Goal: Task Accomplishment & Management: Manage account settings

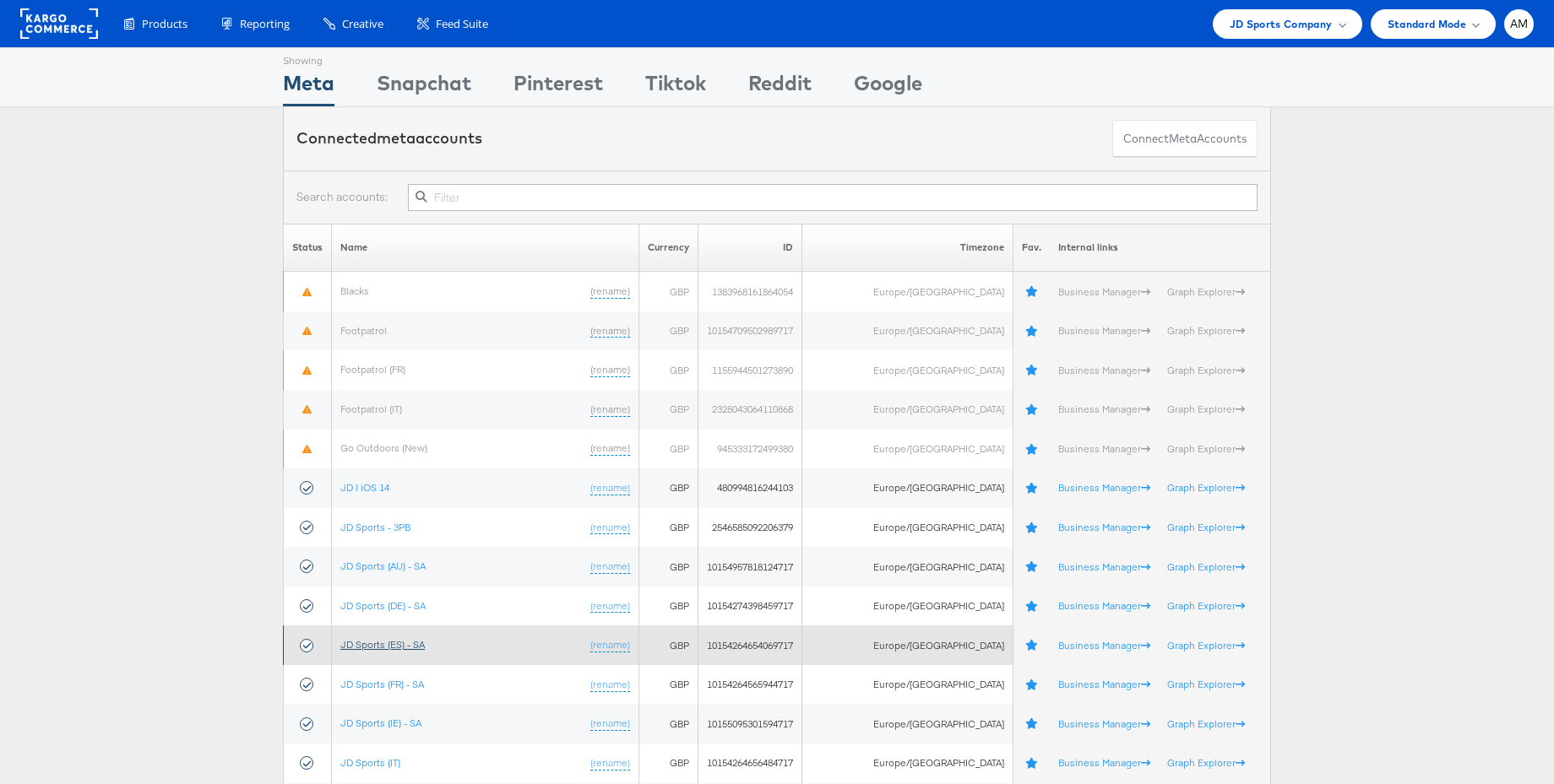
click at [398, 642] on link "JD Sports (ES) - SA" at bounding box center [382, 644] width 84 height 13
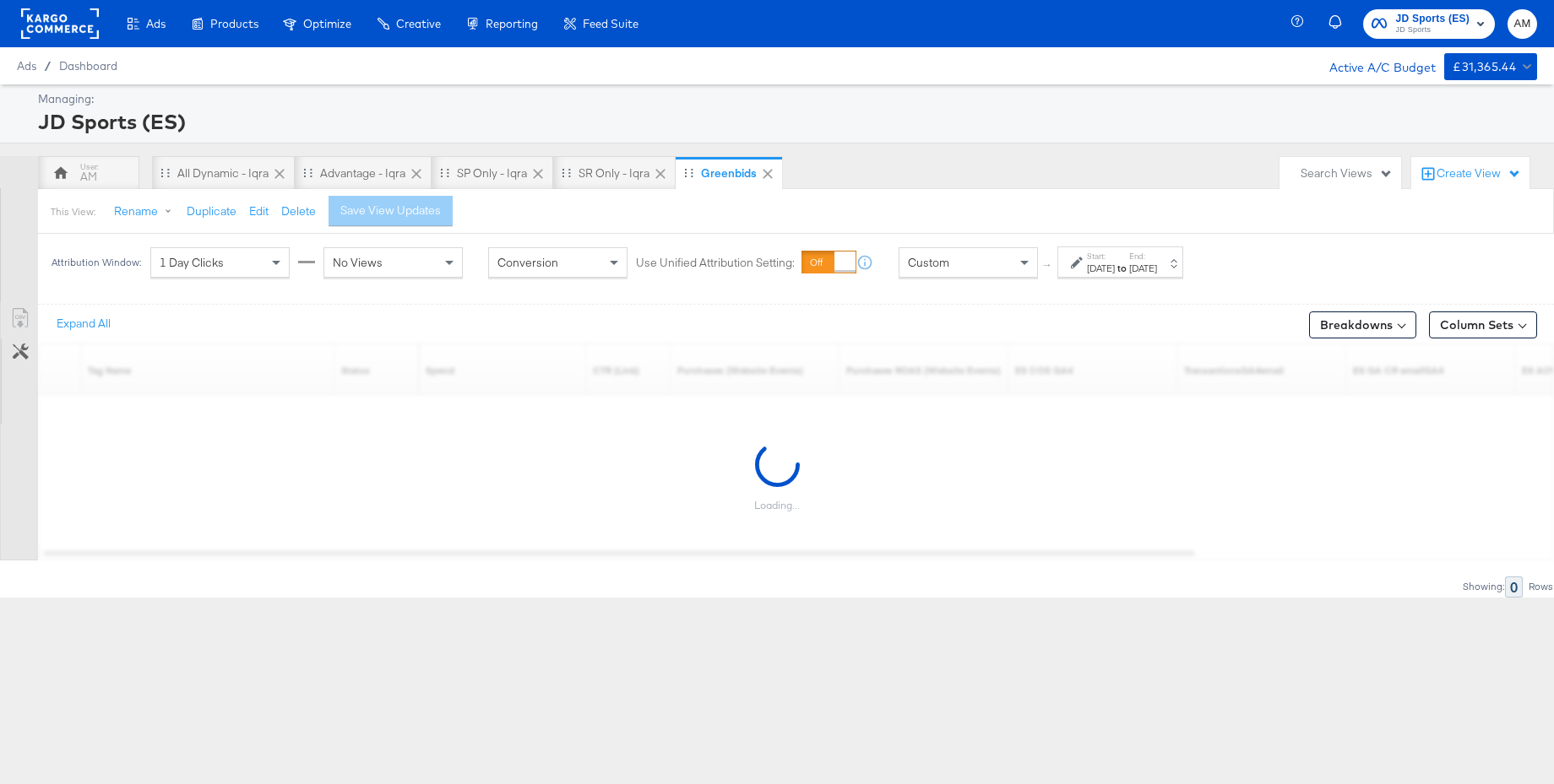
click at [1114, 262] on div "[DATE]" at bounding box center [1100, 268] width 28 height 14
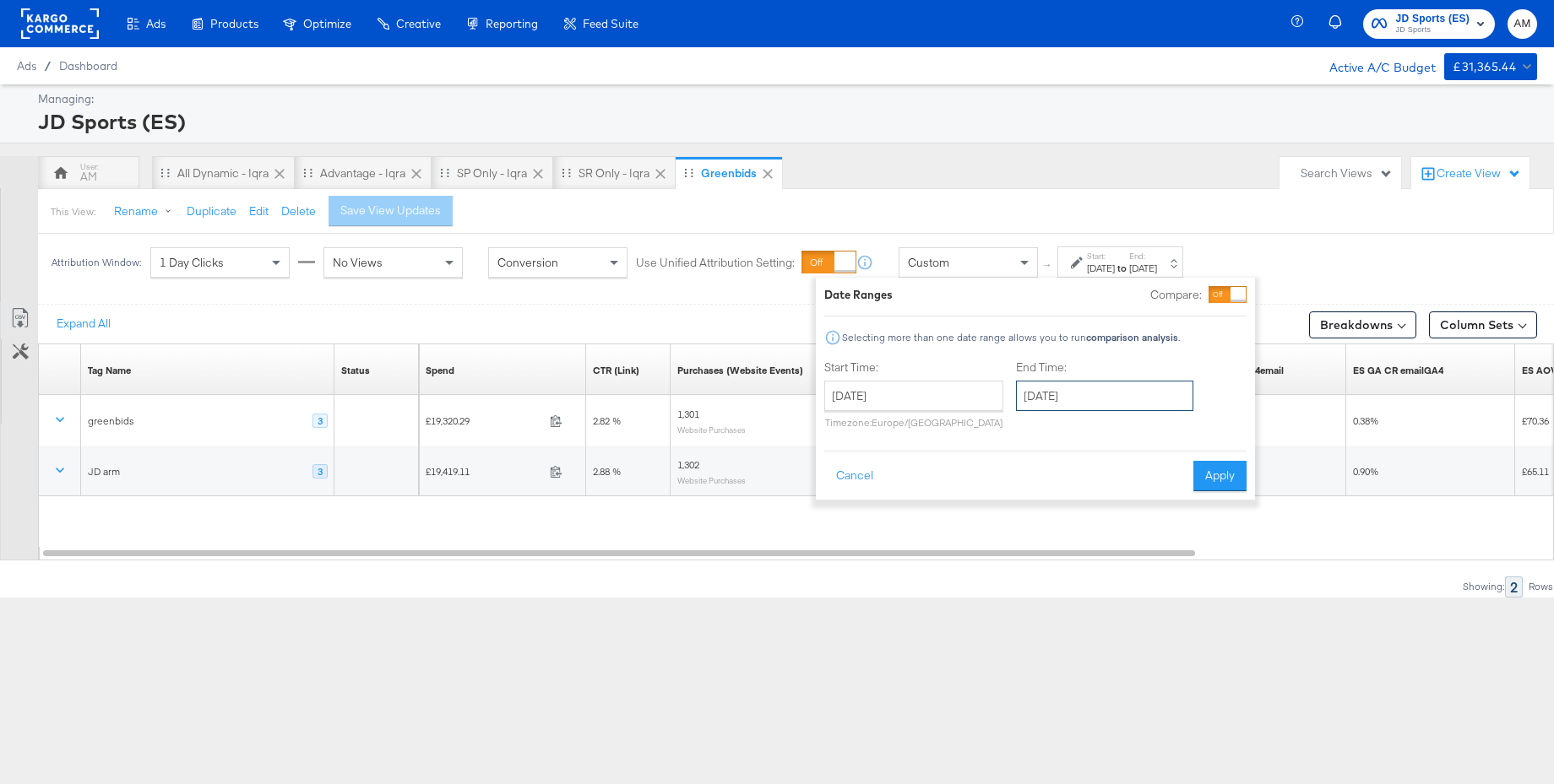
click at [1069, 394] on input "[DATE]" at bounding box center [1104, 396] width 177 height 31
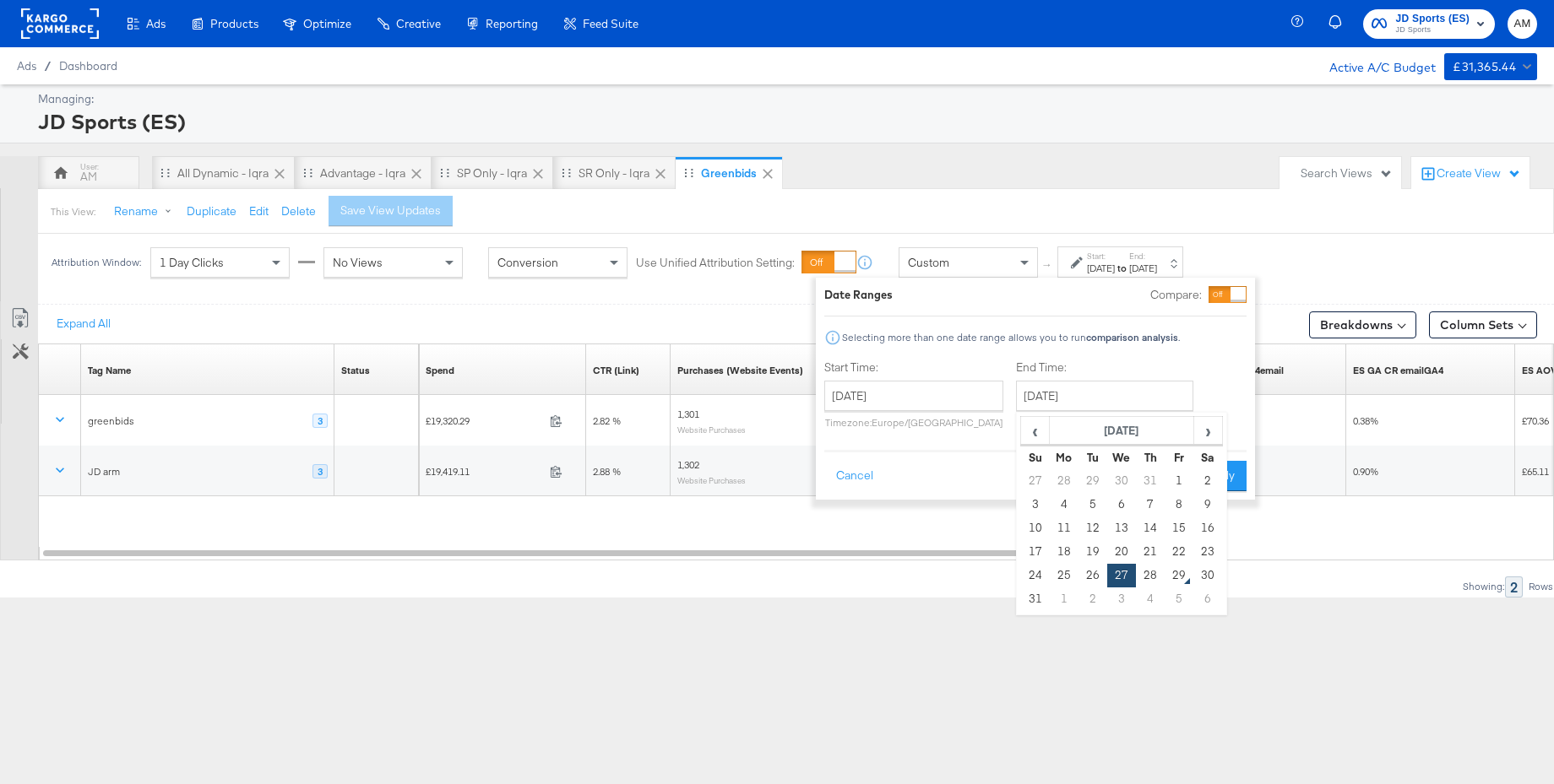
drag, startPoint x: 1149, startPoint y: 577, endPoint x: 1187, endPoint y: 515, distance: 72.7
click at [1149, 577] on td "28" at bounding box center [1150, 576] width 29 height 24
type input "[DATE]"
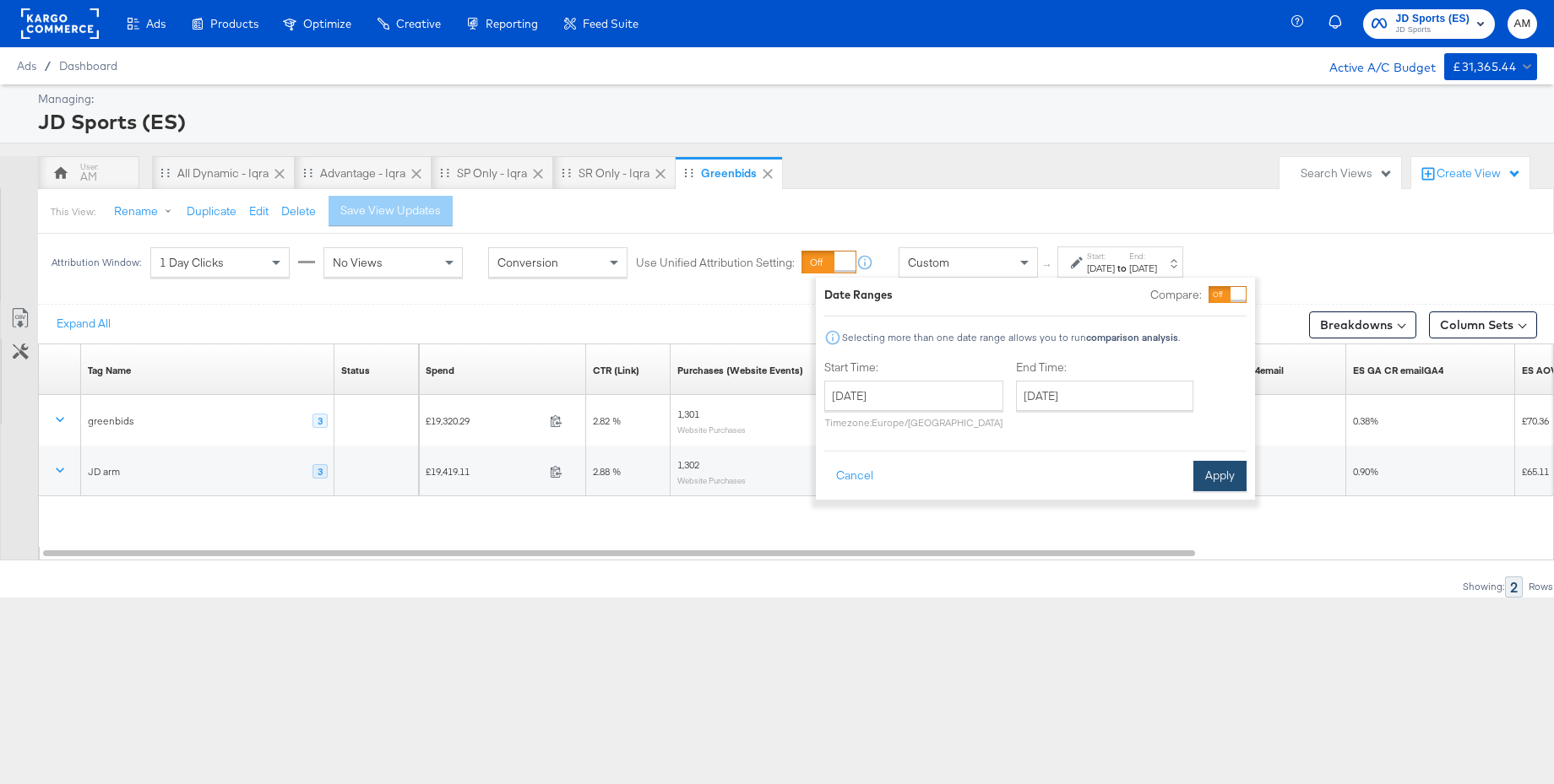
click at [1220, 472] on button "Apply" at bounding box center [1220, 476] width 53 height 31
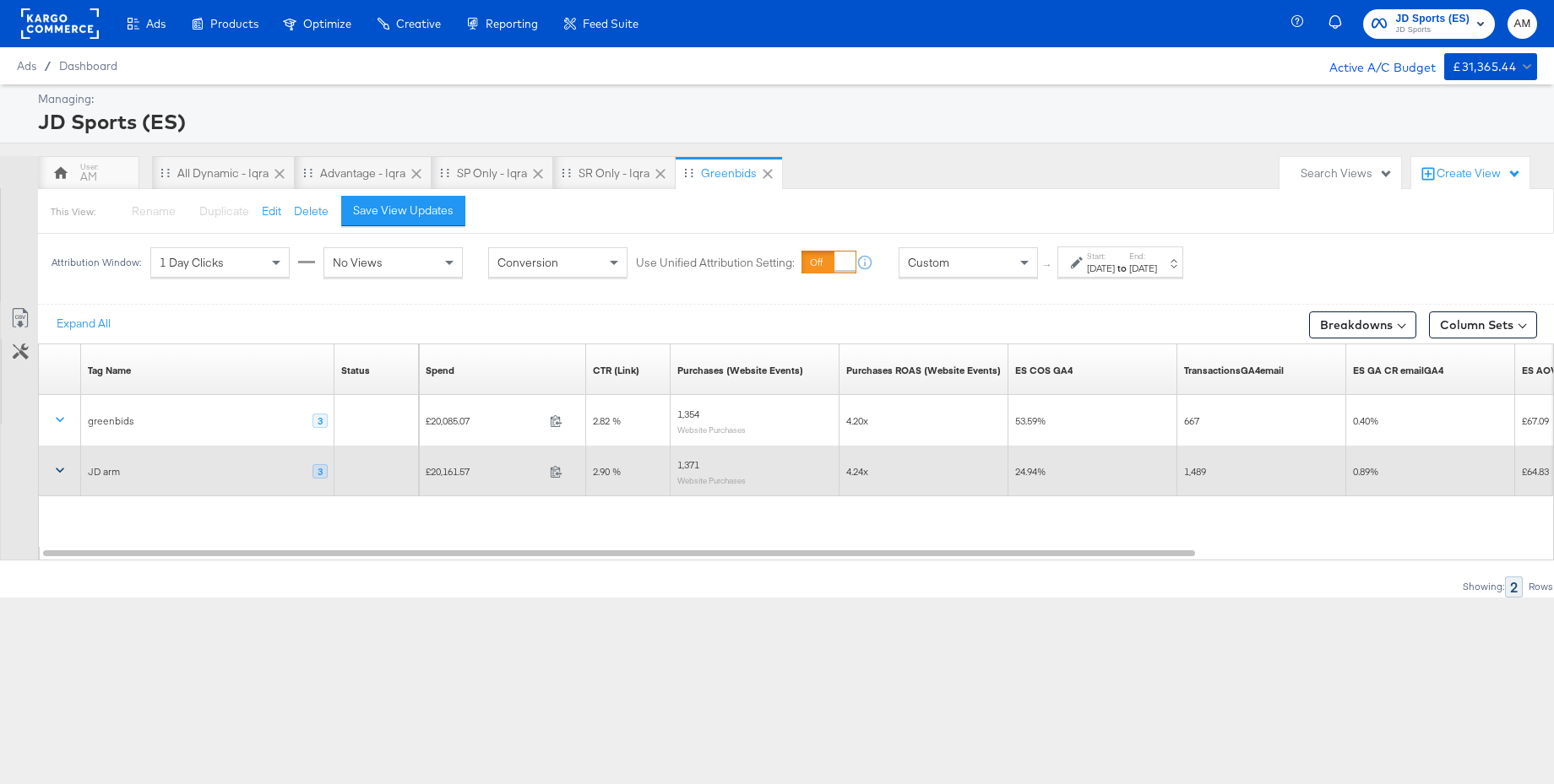
click at [64, 472] on icon at bounding box center [60, 470] width 17 height 17
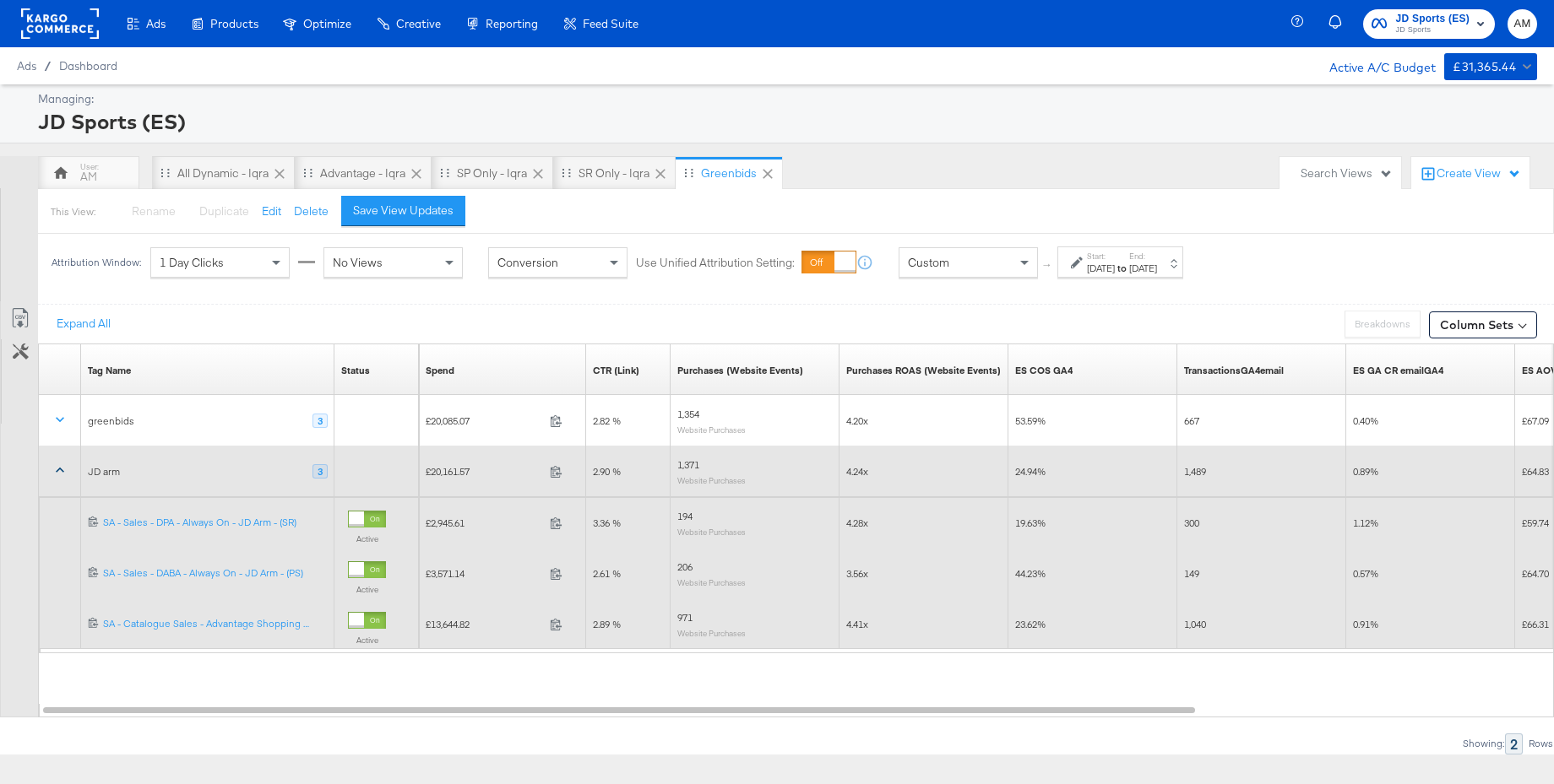
click at [59, 468] on icon at bounding box center [60, 470] width 17 height 17
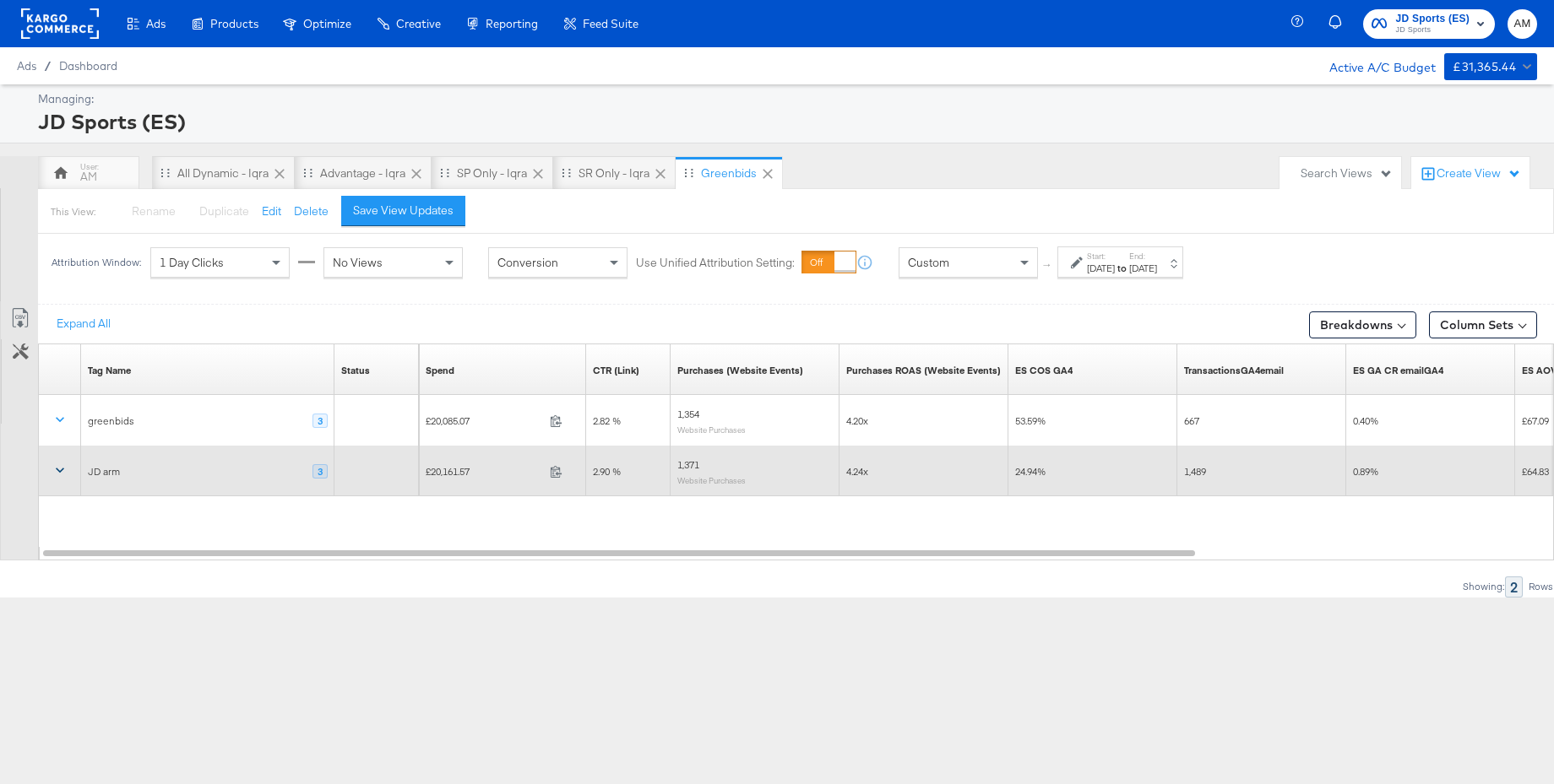
click at [1114, 259] on label "Start:" at bounding box center [1100, 255] width 28 height 11
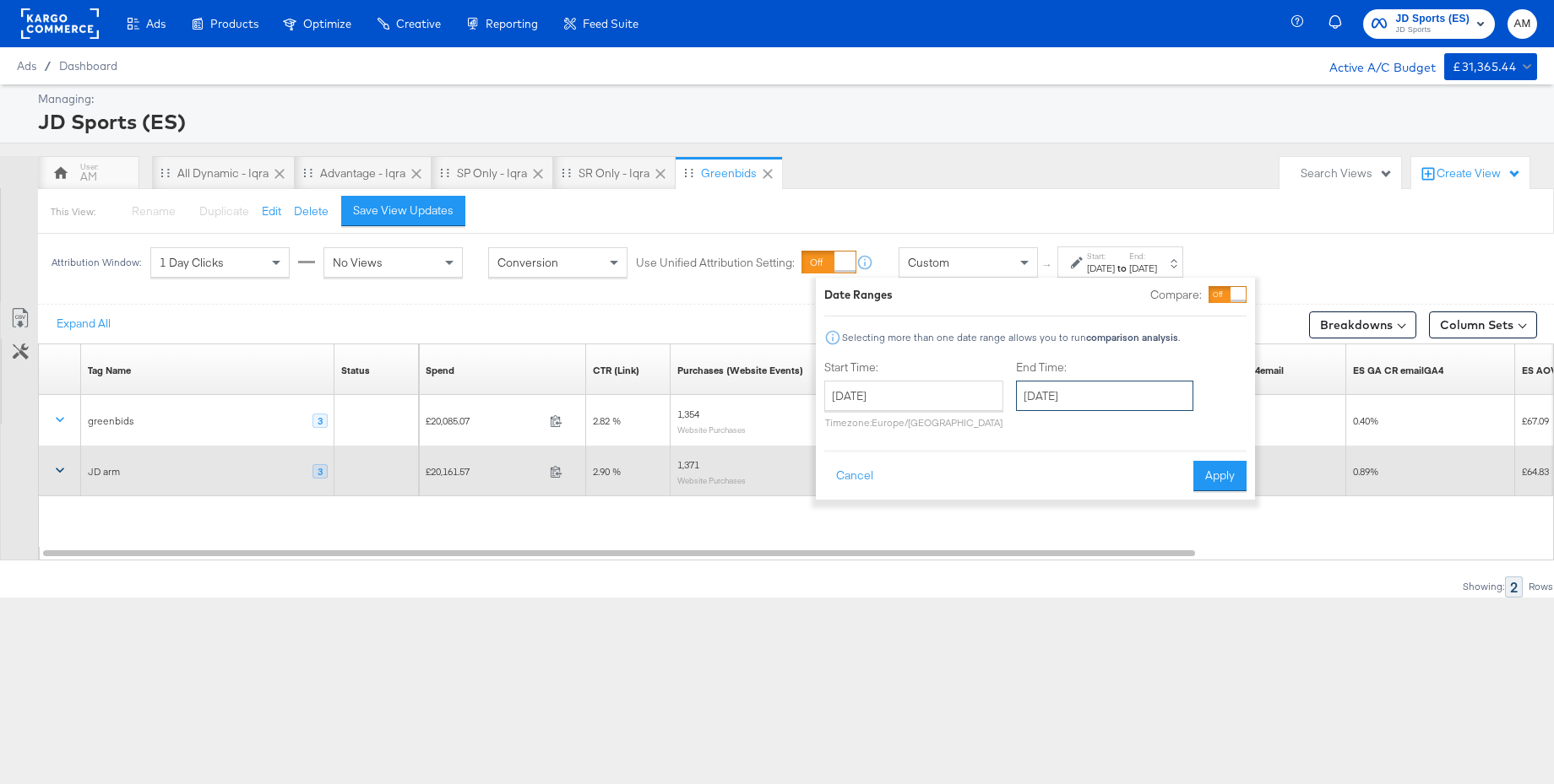
drag, startPoint x: 1069, startPoint y: 401, endPoint x: 1062, endPoint y: 395, distance: 9.2
click at [1069, 401] on input "[DATE]" at bounding box center [1104, 396] width 177 height 31
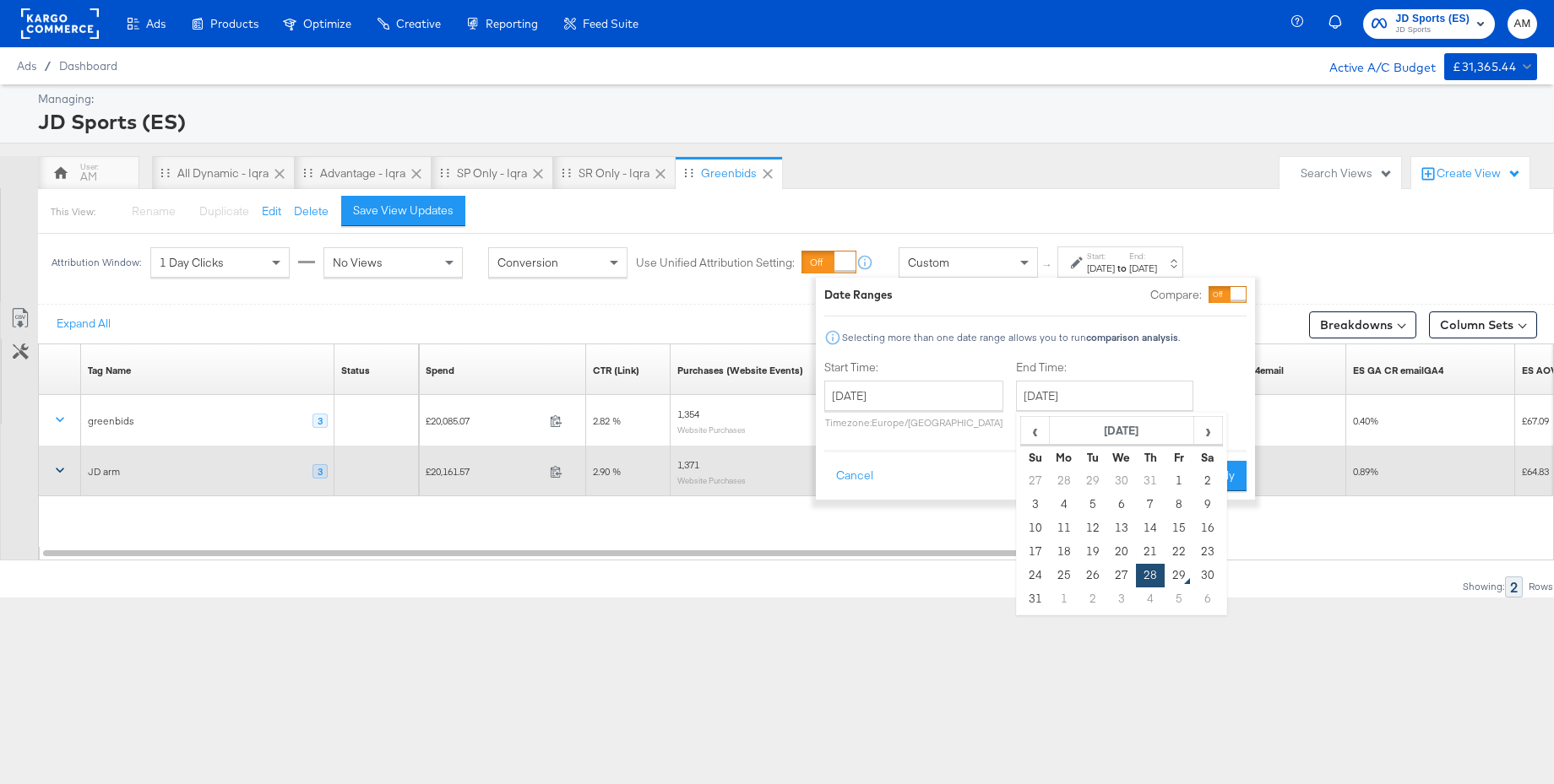
click at [1091, 574] on td "26" at bounding box center [1092, 576] width 29 height 24
type input "[DATE]"
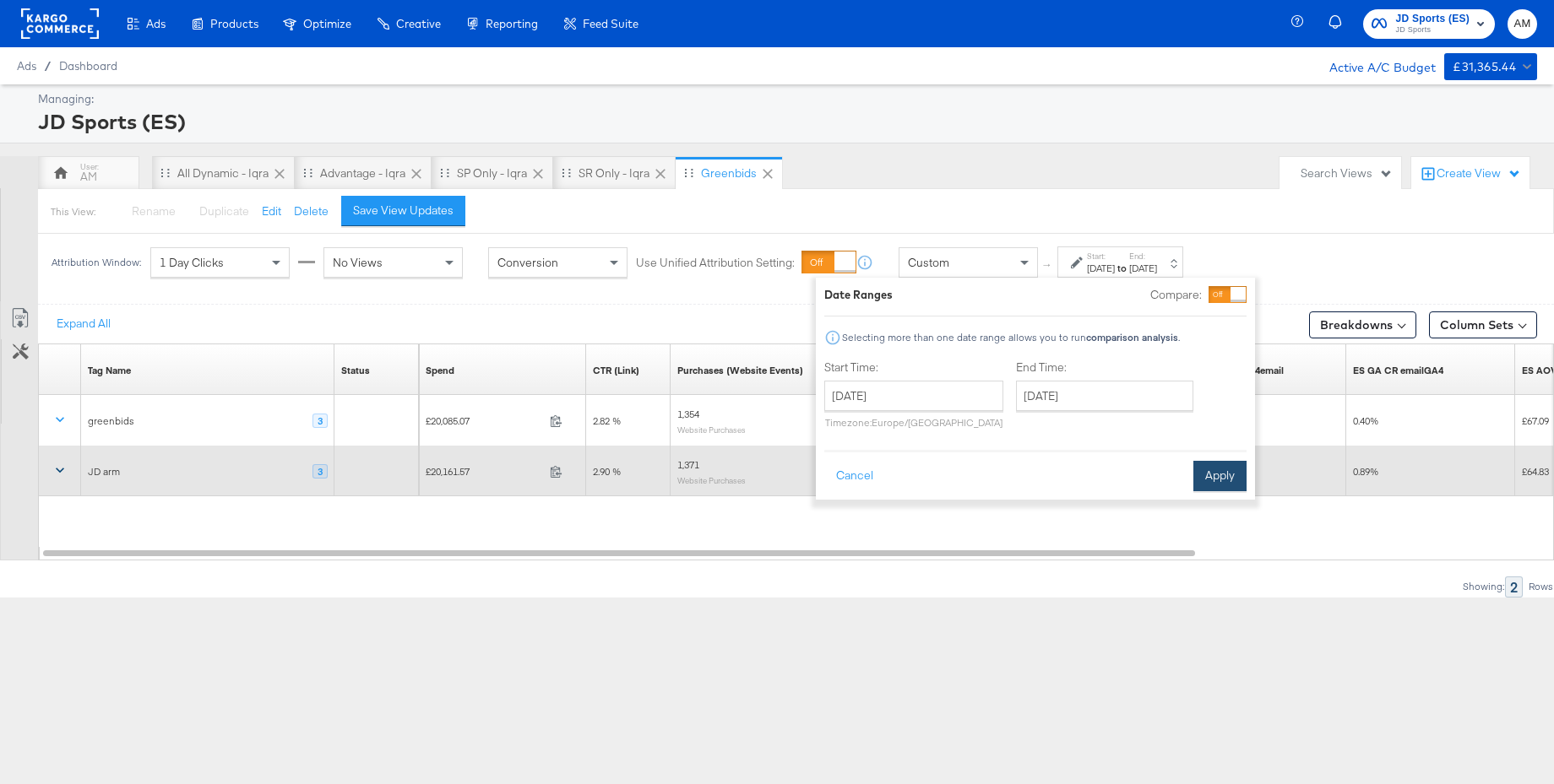
click at [1218, 478] on button "Apply" at bounding box center [1220, 476] width 53 height 31
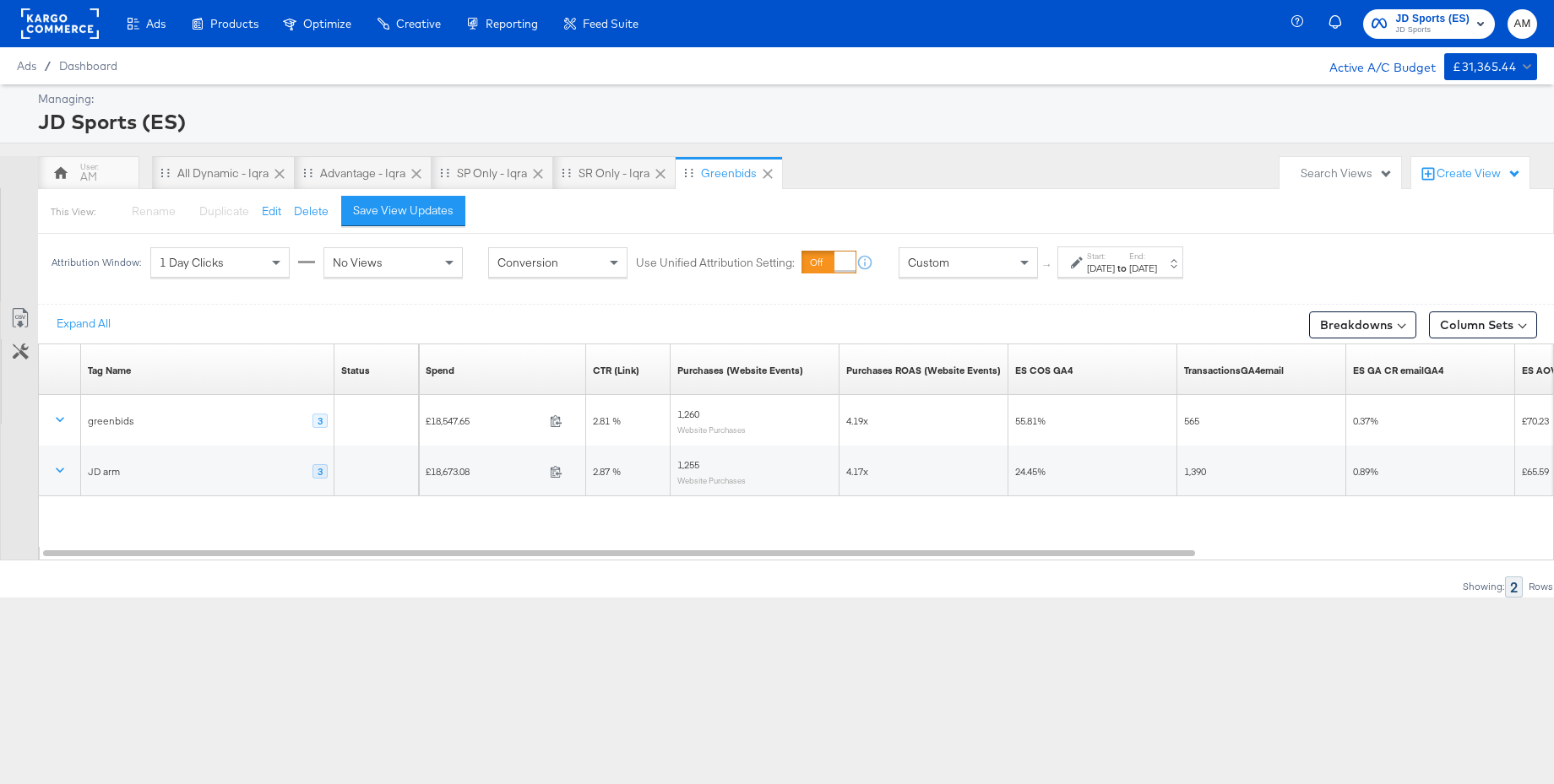
click at [1114, 265] on div "[DATE]" at bounding box center [1100, 268] width 28 height 14
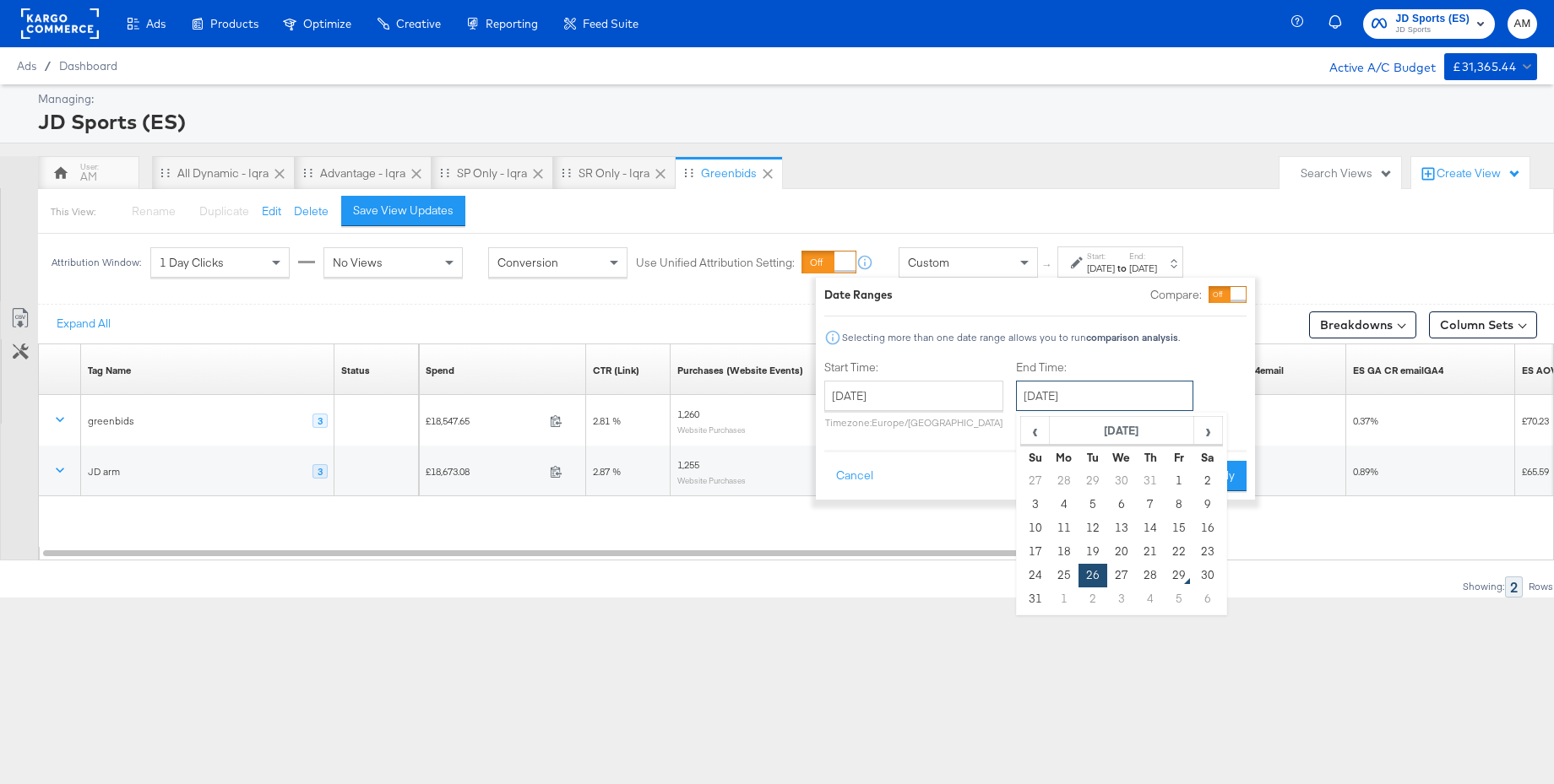
click at [1108, 396] on input "[DATE]" at bounding box center [1104, 396] width 177 height 31
drag, startPoint x: 1178, startPoint y: 572, endPoint x: 1183, endPoint y: 556, distance: 16.8
click at [1177, 571] on td "29" at bounding box center [1179, 576] width 29 height 24
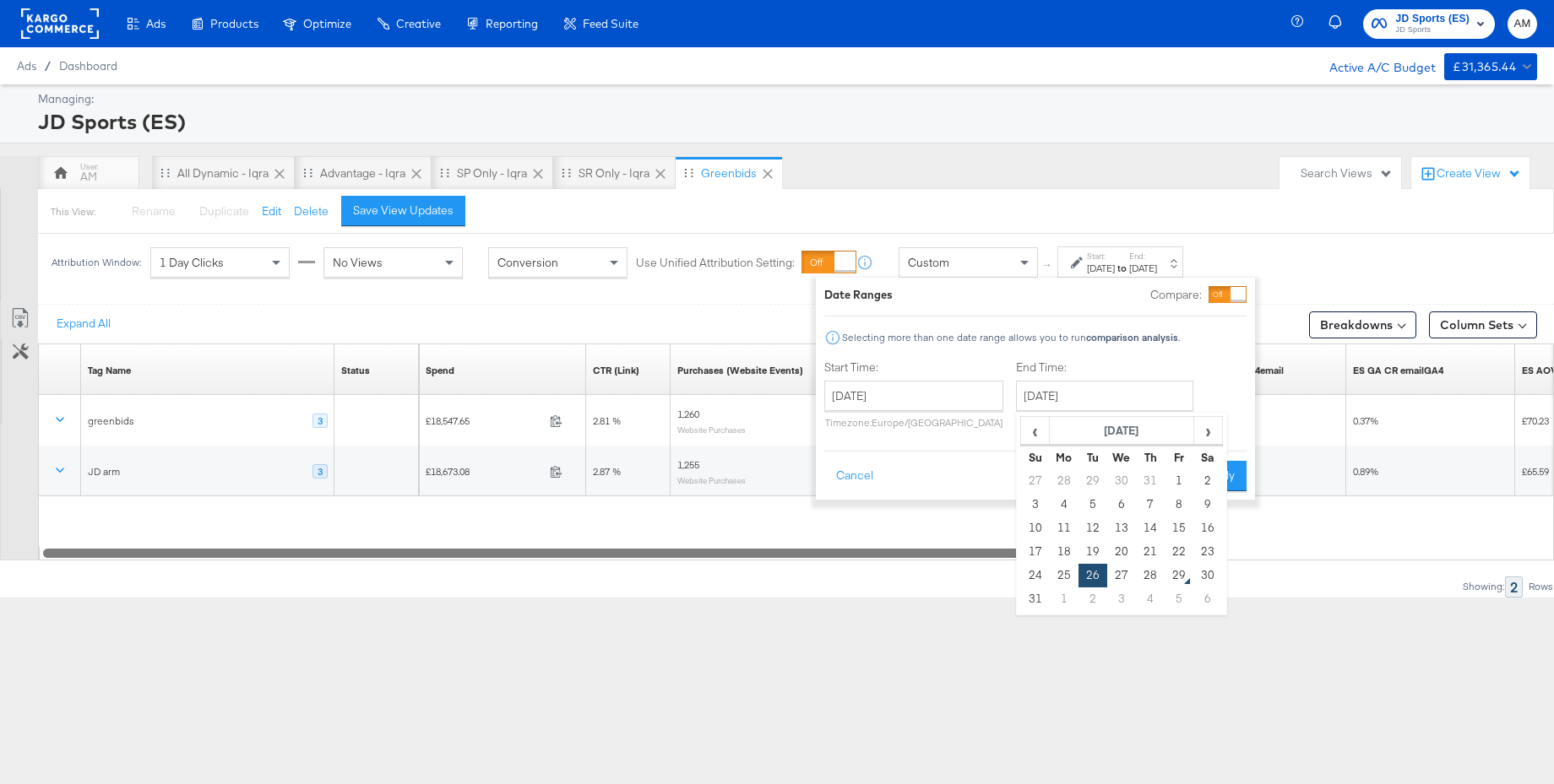
type input "[DATE]"
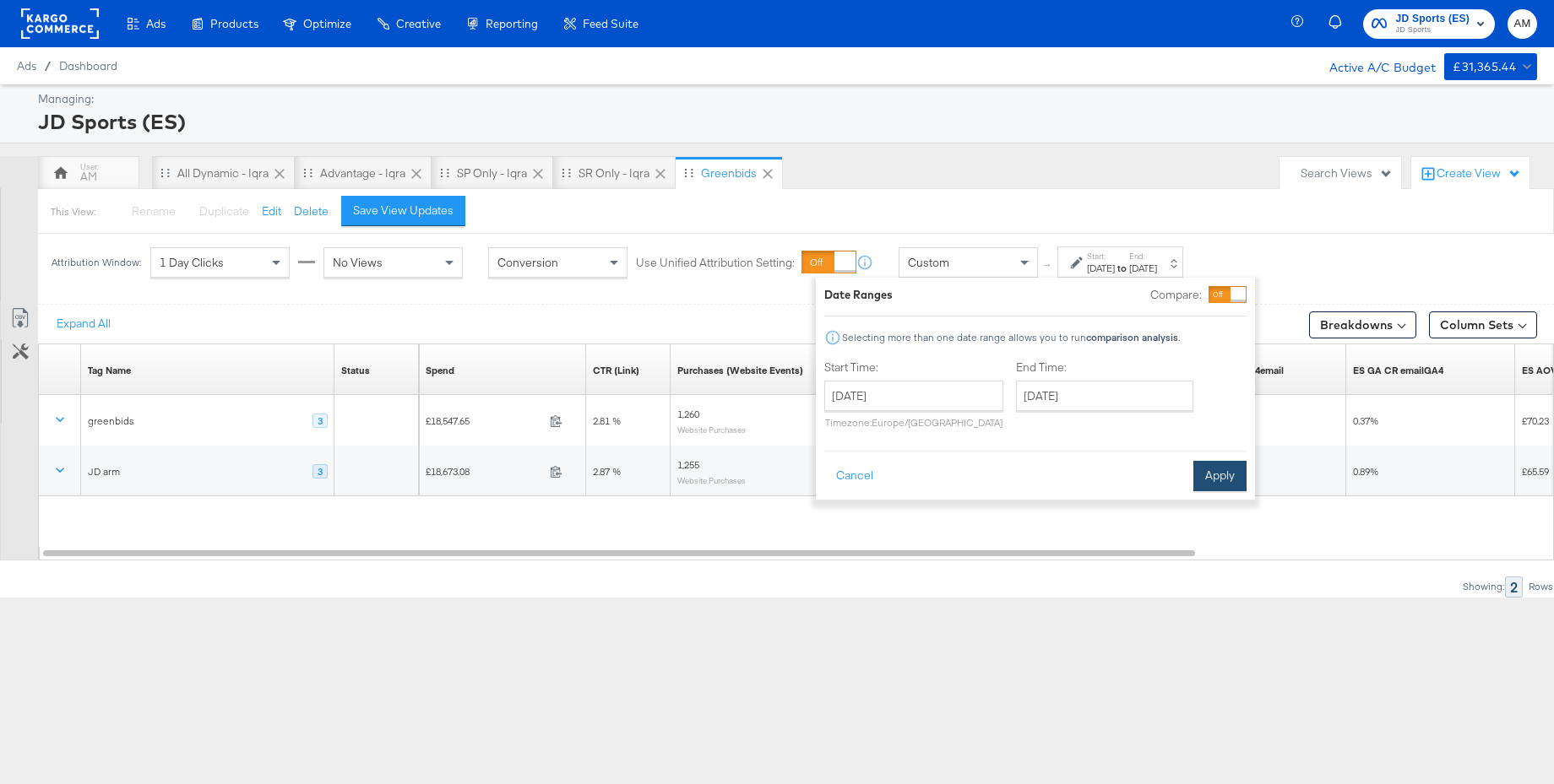
click at [1226, 474] on button "Apply" at bounding box center [1220, 476] width 53 height 31
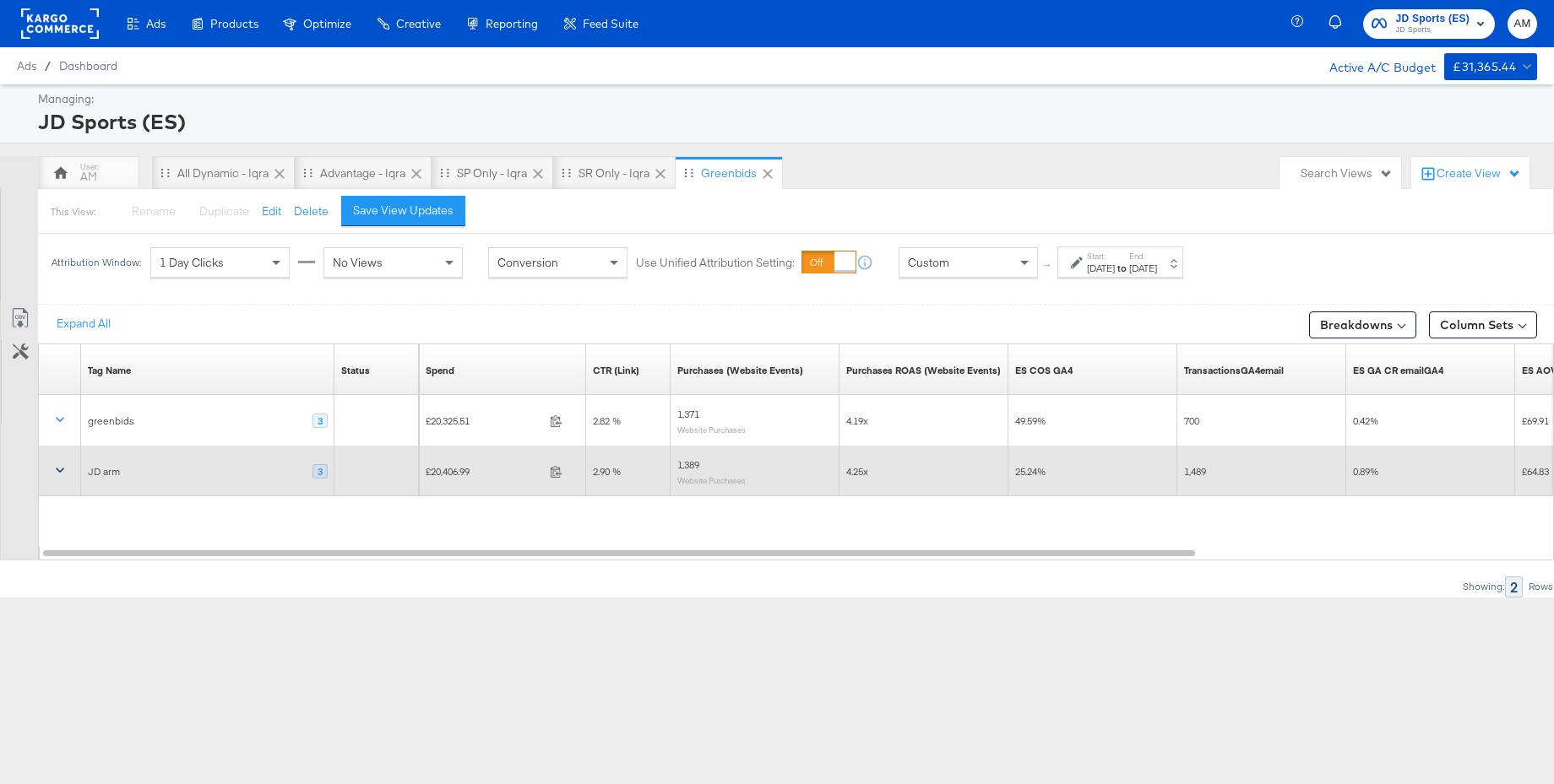
click at [61, 468] on icon at bounding box center [60, 470] width 17 height 17
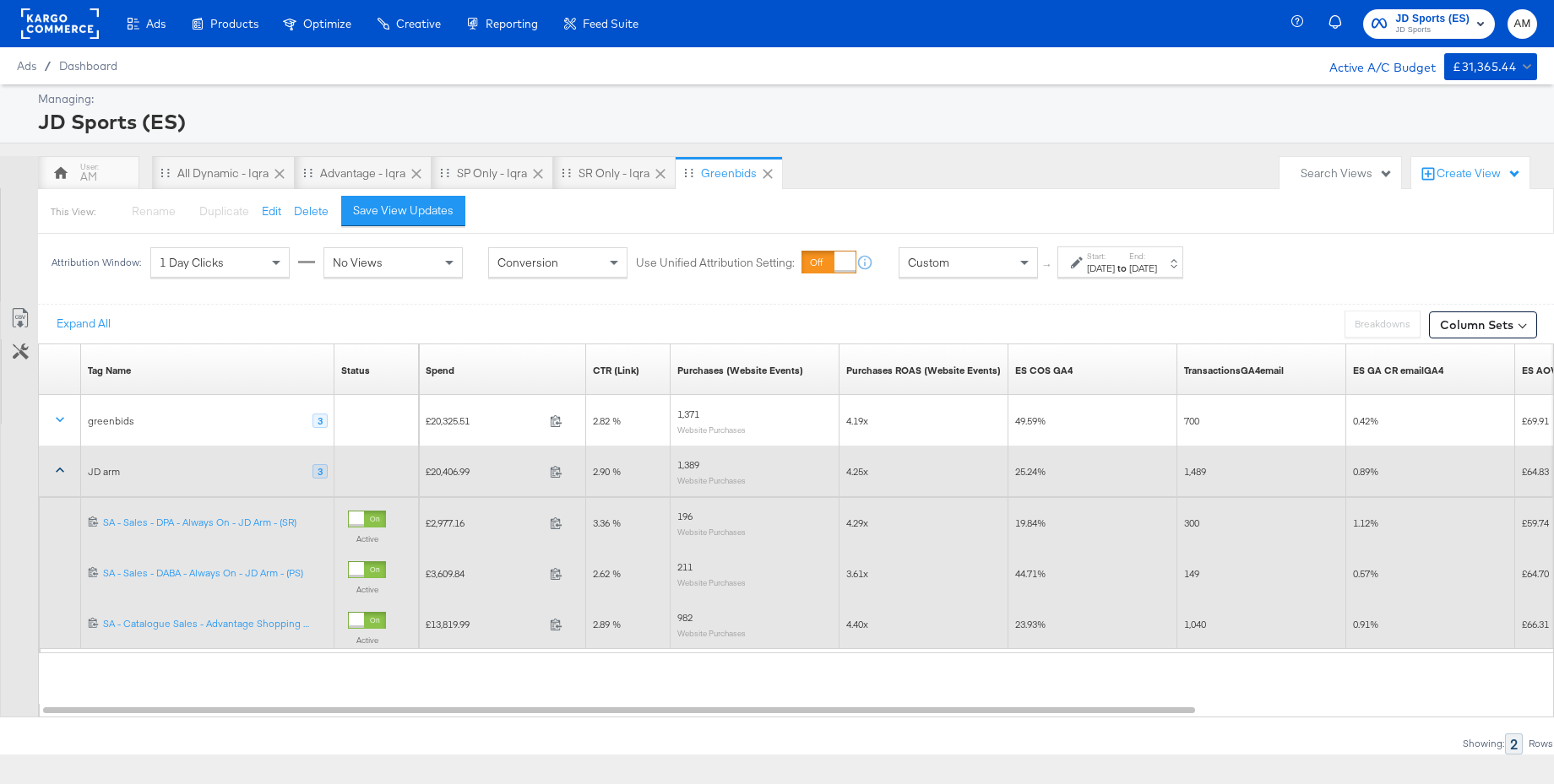
click at [64, 471] on icon at bounding box center [60, 470] width 8 height 5
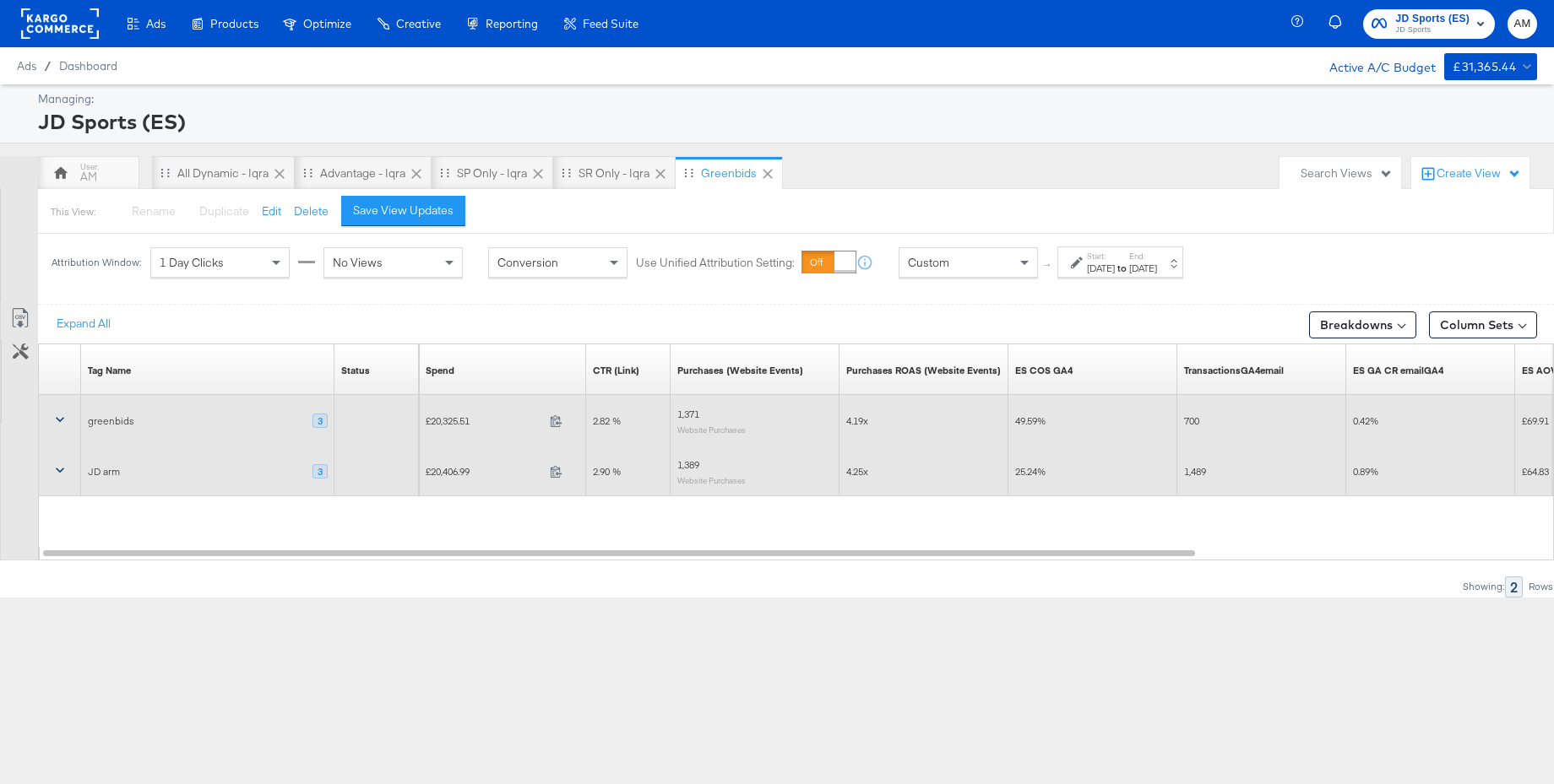
click at [59, 412] on button at bounding box center [60, 421] width 41 height 31
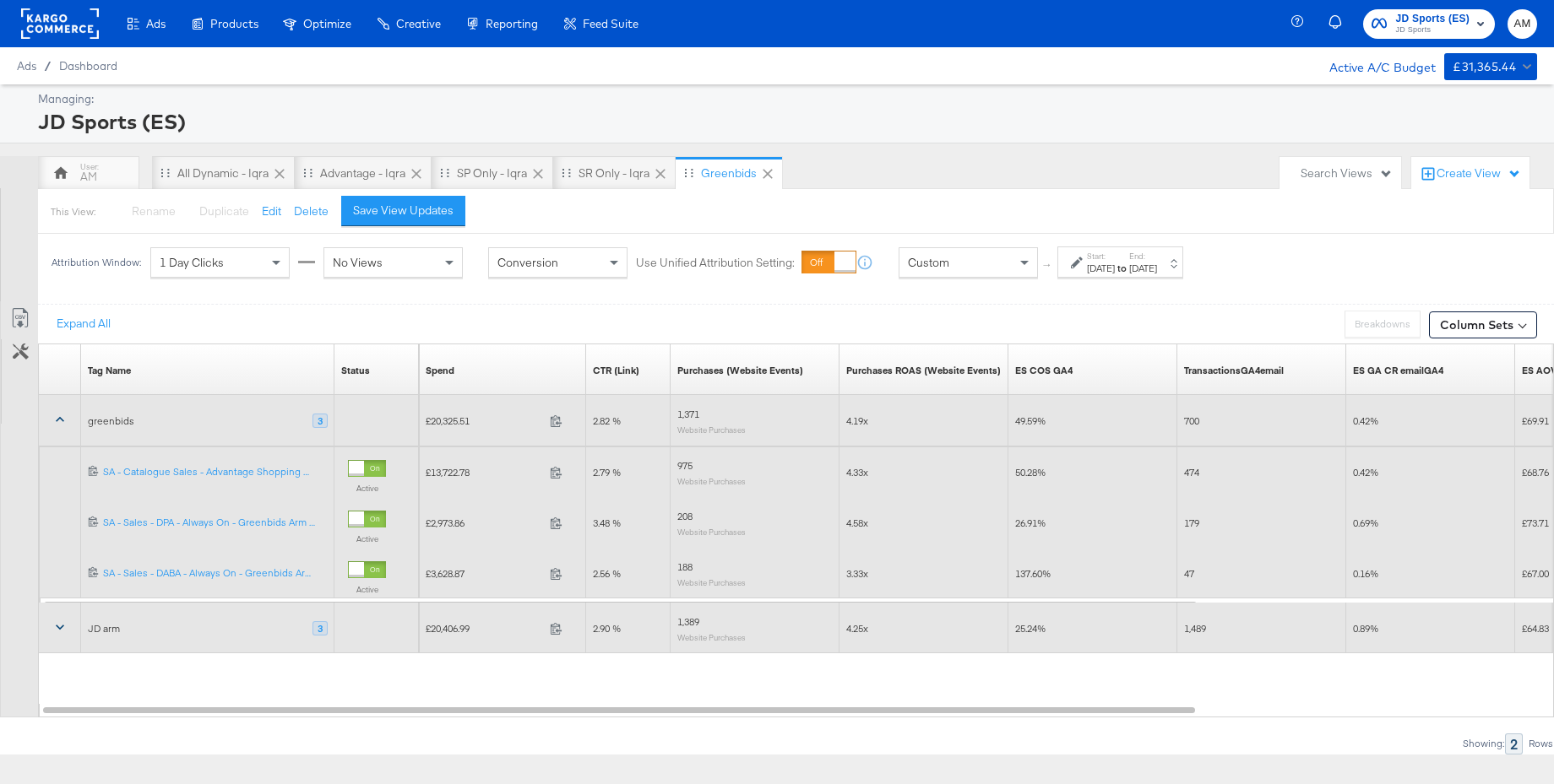
click at [60, 417] on icon at bounding box center [60, 419] width 8 height 5
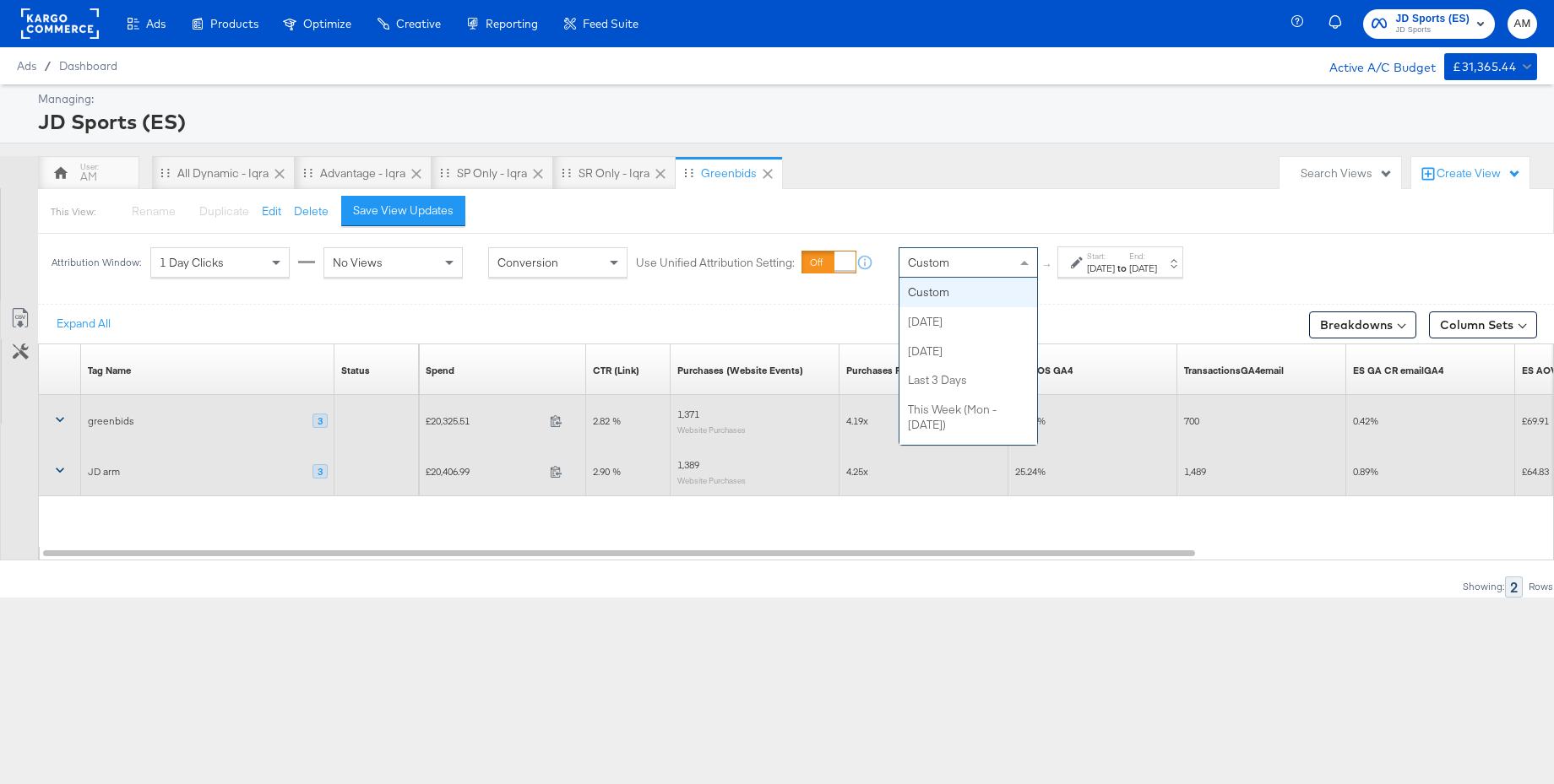
click at [927, 262] on span "Custom" at bounding box center [928, 262] width 42 height 15
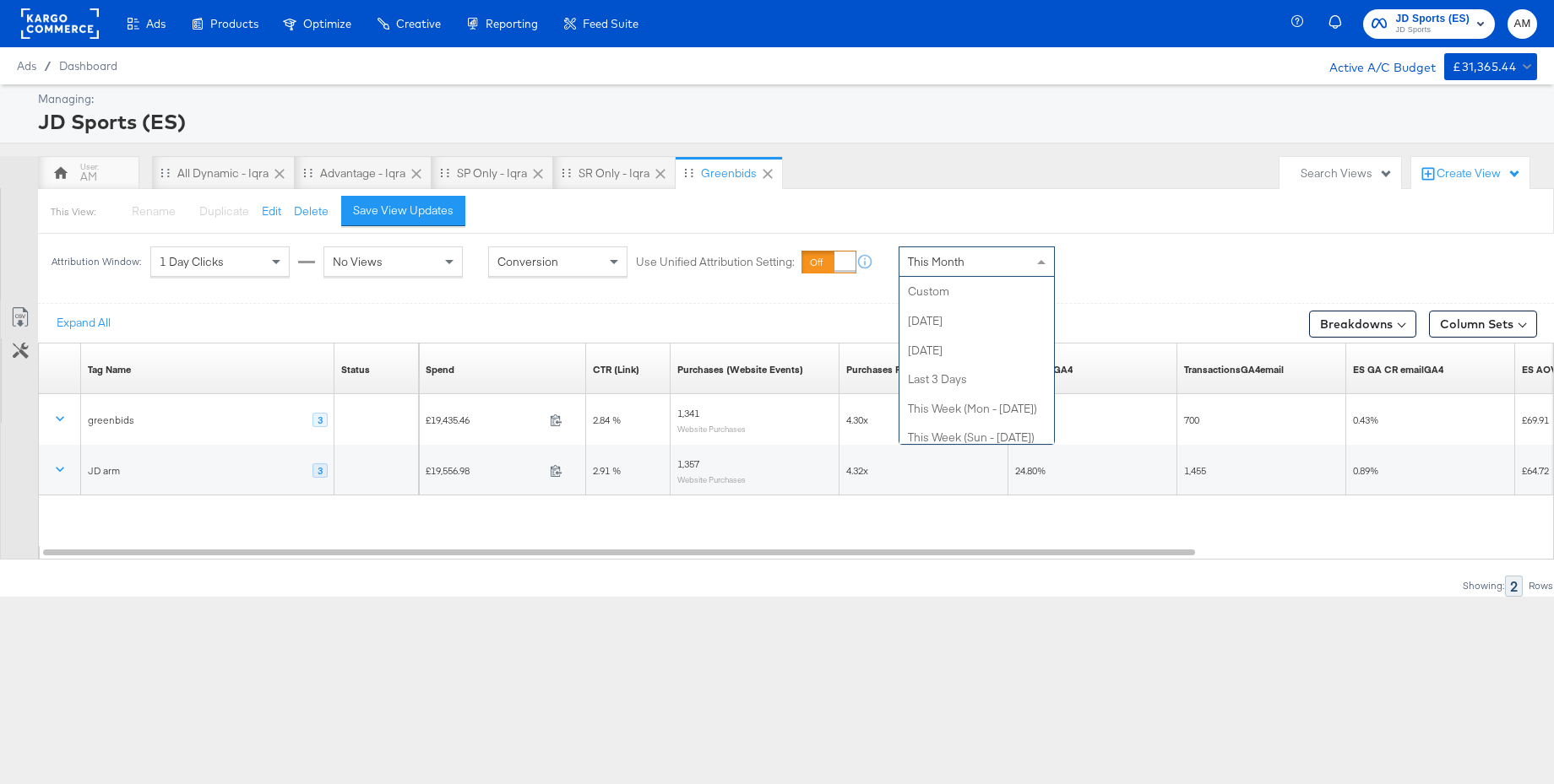
click at [942, 267] on span "This Month" at bounding box center [936, 261] width 57 height 15
drag, startPoint x: 957, startPoint y: 278, endPoint x: 954, endPoint y: 268, distance: 10.4
click at [955, 270] on div "Attribution Window: 1 Day Clicks No Views Conversion Use Unified Attribution Se…" at bounding box center [557, 262] width 1038 height 56
click at [954, 268] on span "Last Month" at bounding box center [936, 261] width 57 height 15
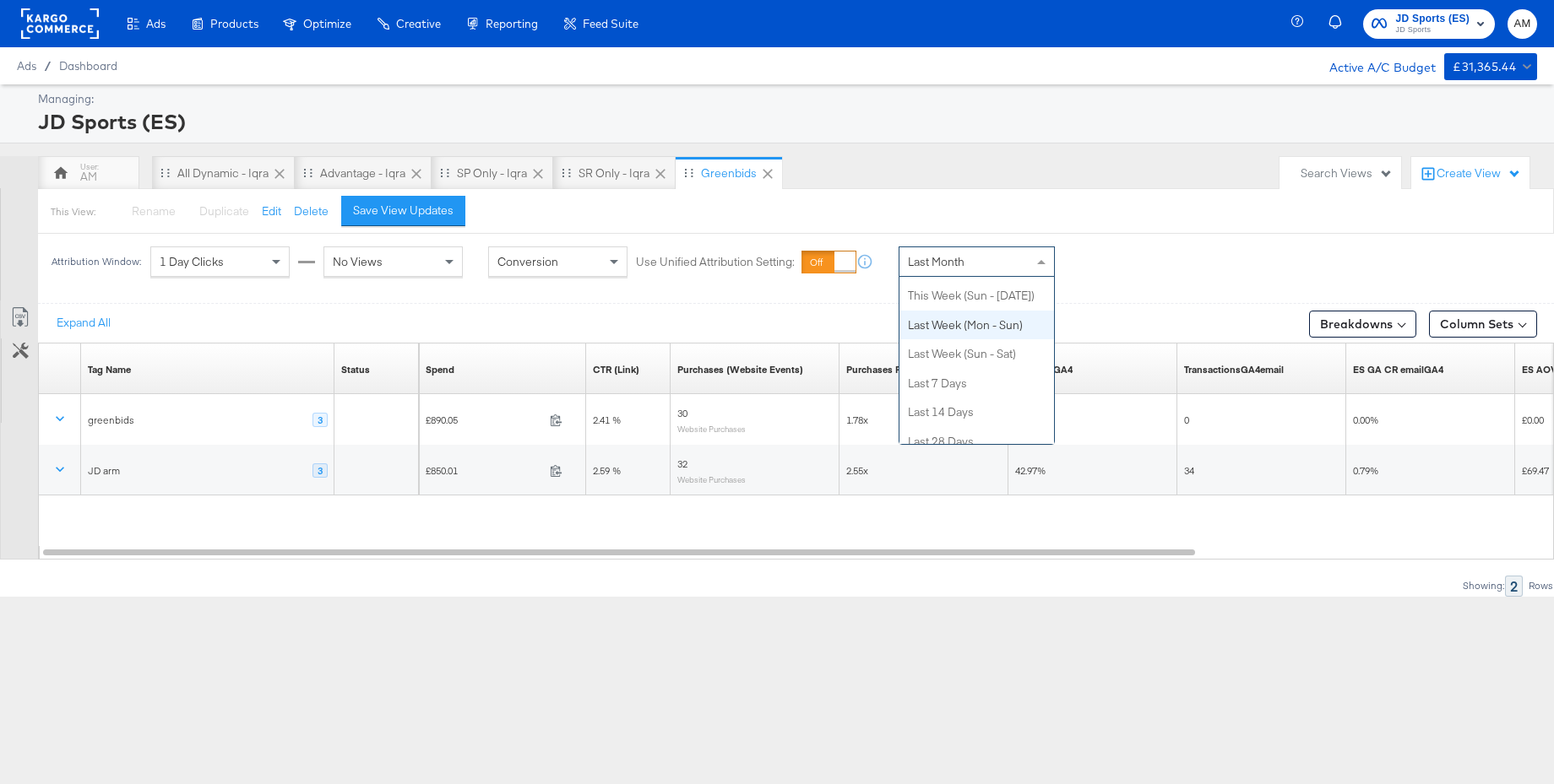
scroll to position [133, 0]
click at [948, 262] on span "This Week (Sun - [DATE])" at bounding box center [971, 261] width 126 height 15
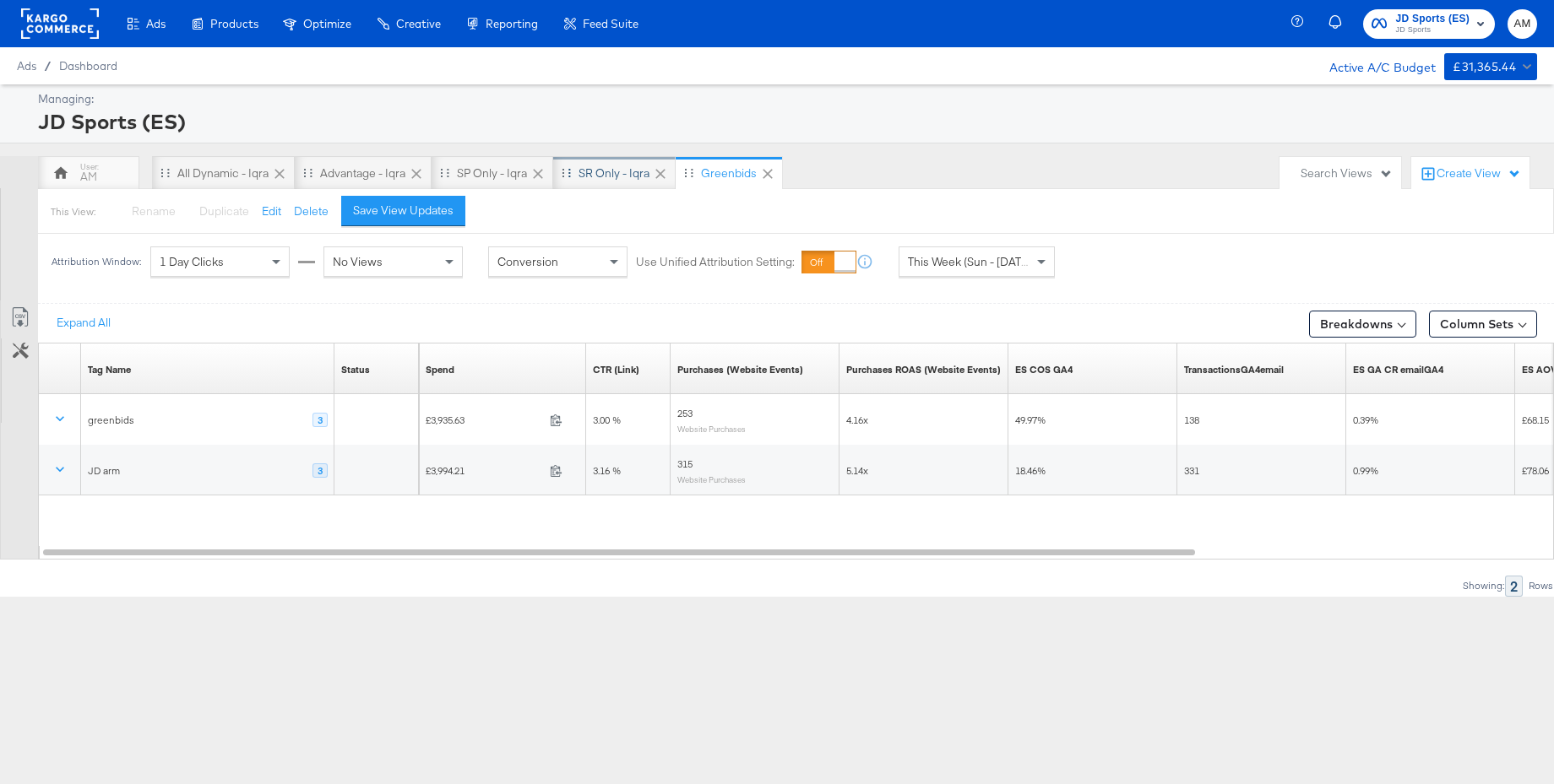
click at [597, 166] on div "SR only - Iqra" at bounding box center [614, 173] width 71 height 16
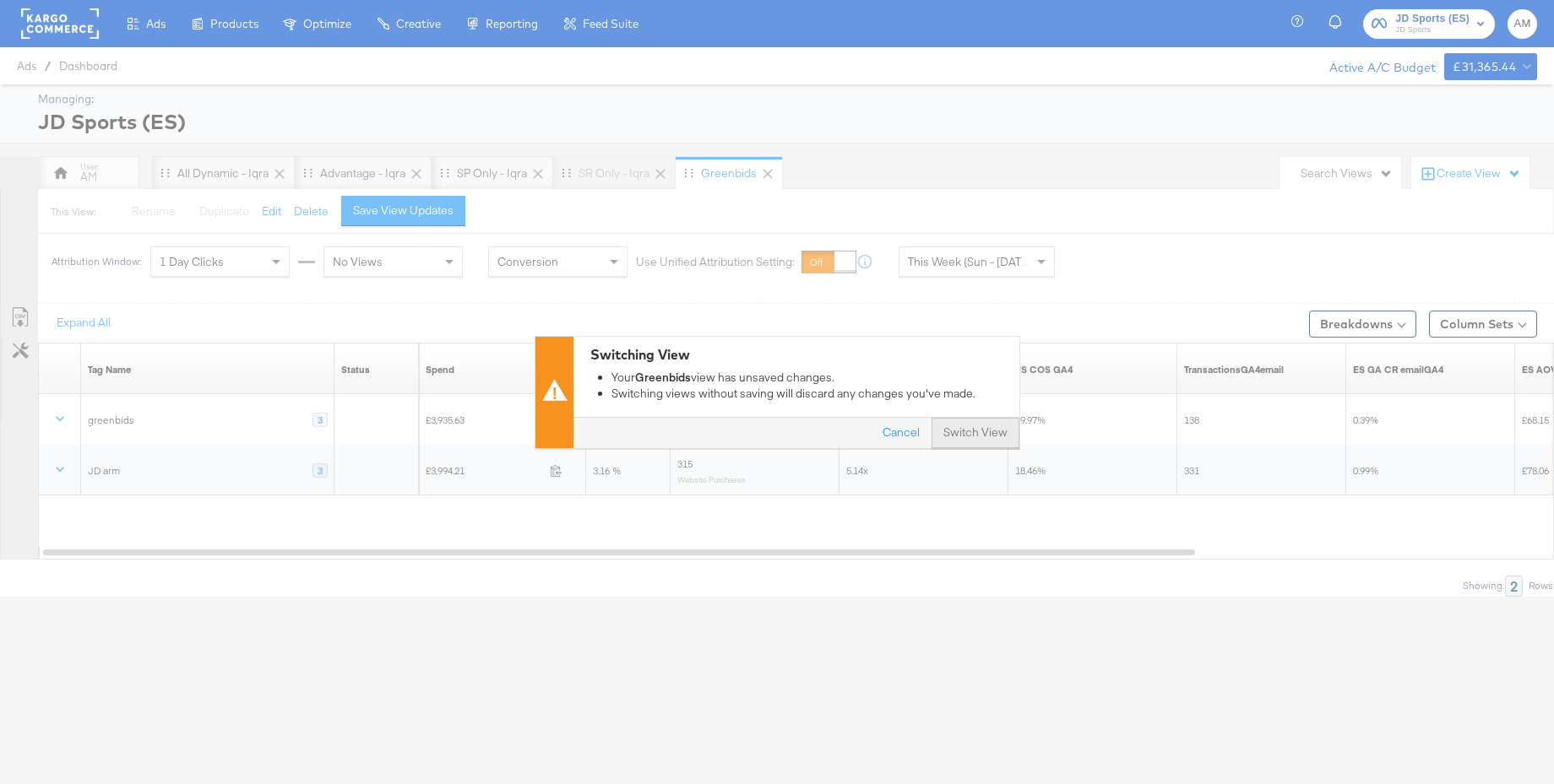
click at [981, 428] on button "Switch View" at bounding box center [974, 433] width 87 height 31
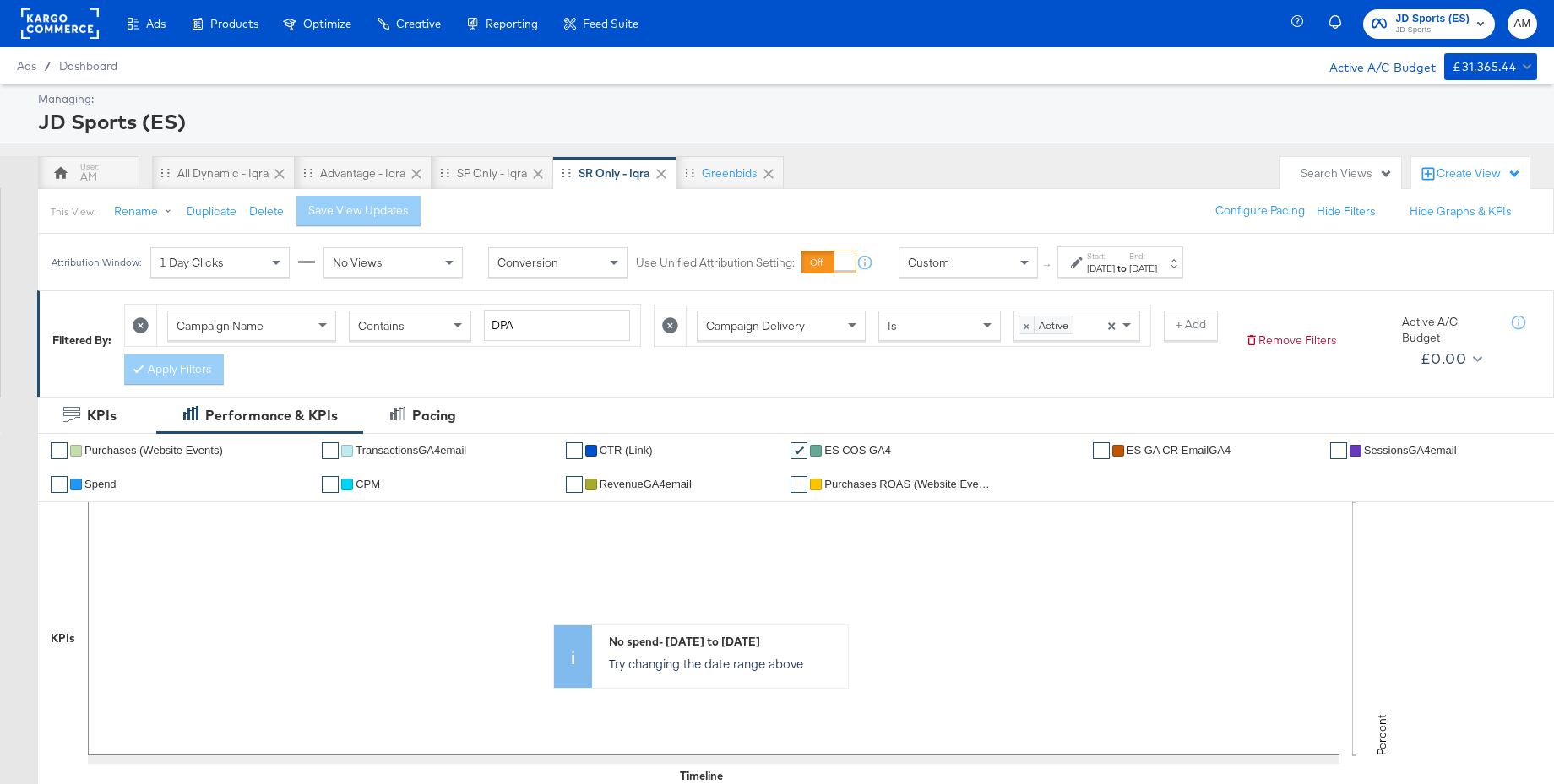
drag, startPoint x: 723, startPoint y: 176, endPoint x: 786, endPoint y: 202, distance: 68.2
click at [723, 176] on div "Greenbids" at bounding box center [730, 173] width 56 height 16
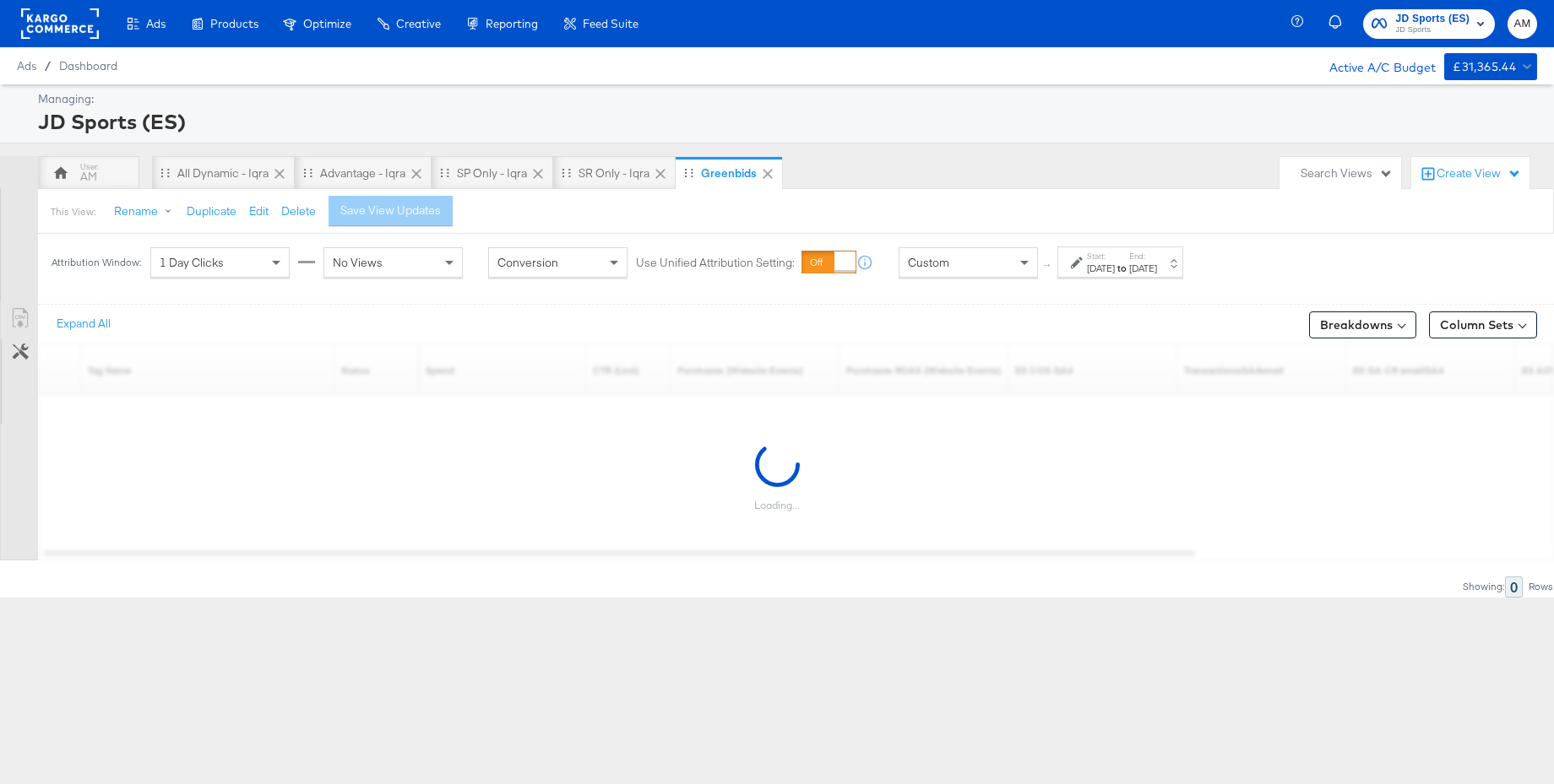
click at [1112, 273] on div "[DATE]" at bounding box center [1100, 268] width 28 height 14
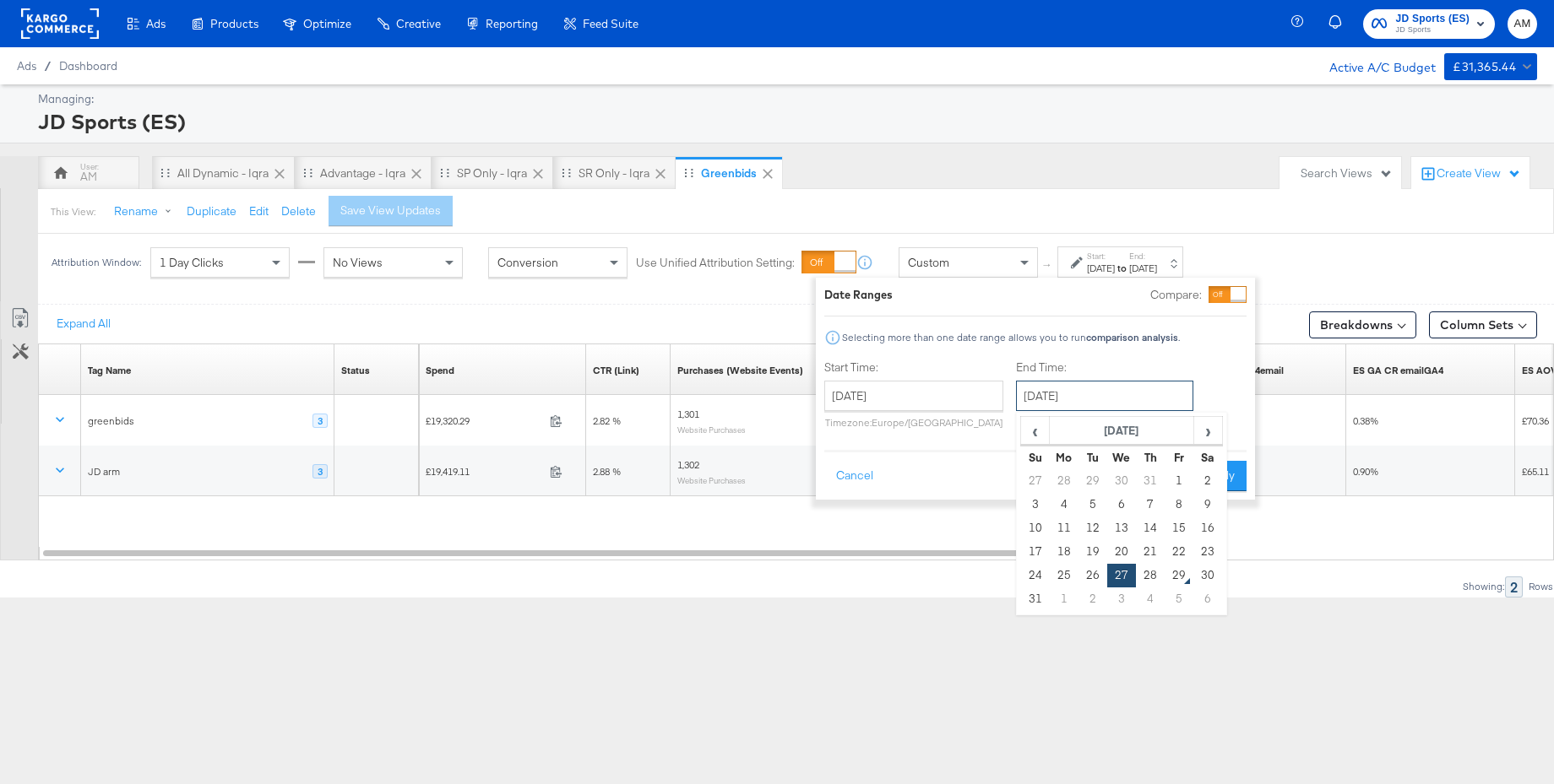
click at [1081, 395] on input "[DATE]" at bounding box center [1104, 396] width 177 height 31
click at [1143, 577] on td "28" at bounding box center [1150, 576] width 29 height 24
type input "[DATE]"
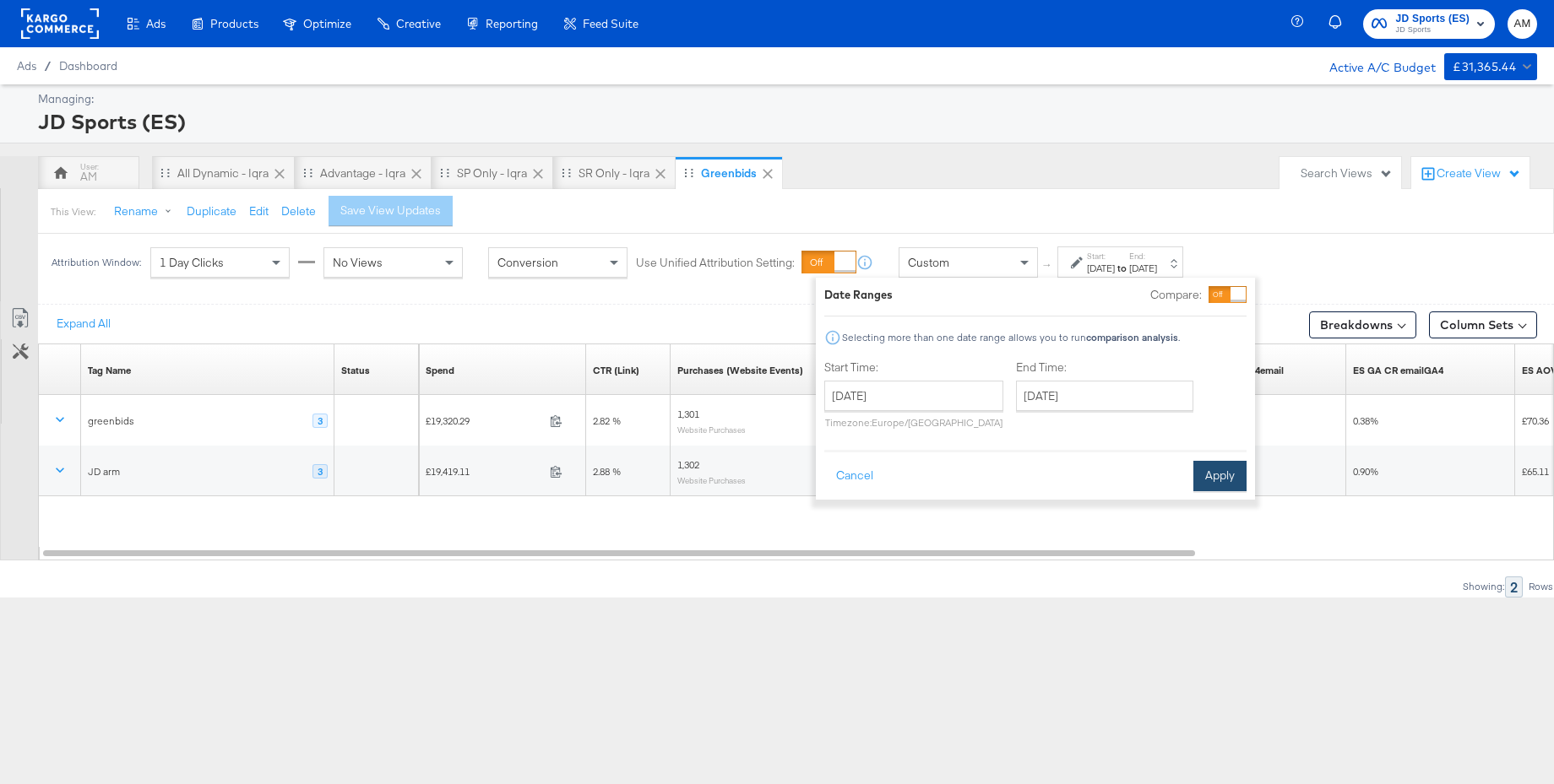
click at [1224, 469] on button "Apply" at bounding box center [1220, 476] width 53 height 31
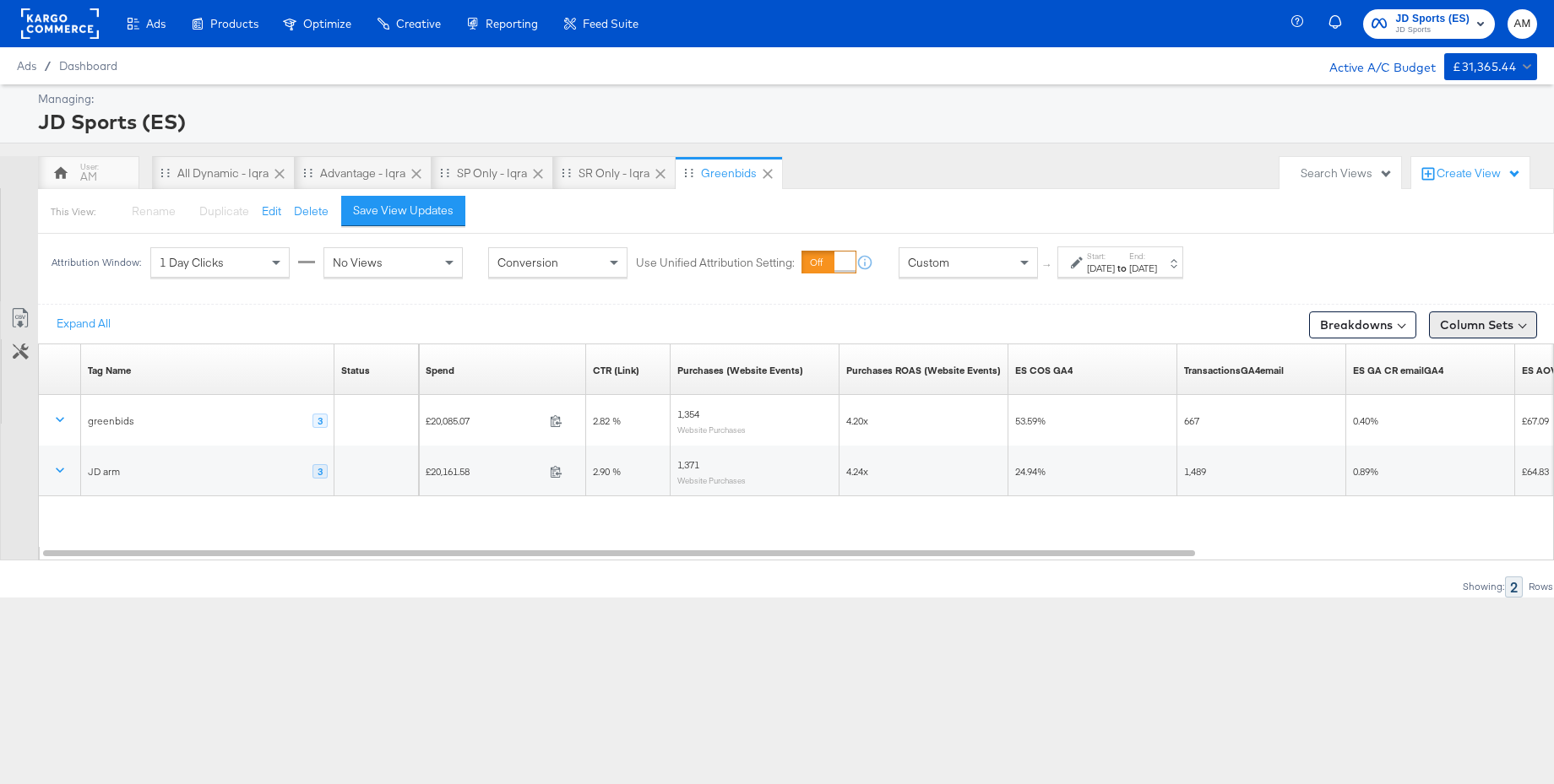
click at [1475, 324] on button "Column Sets" at bounding box center [1482, 325] width 108 height 27
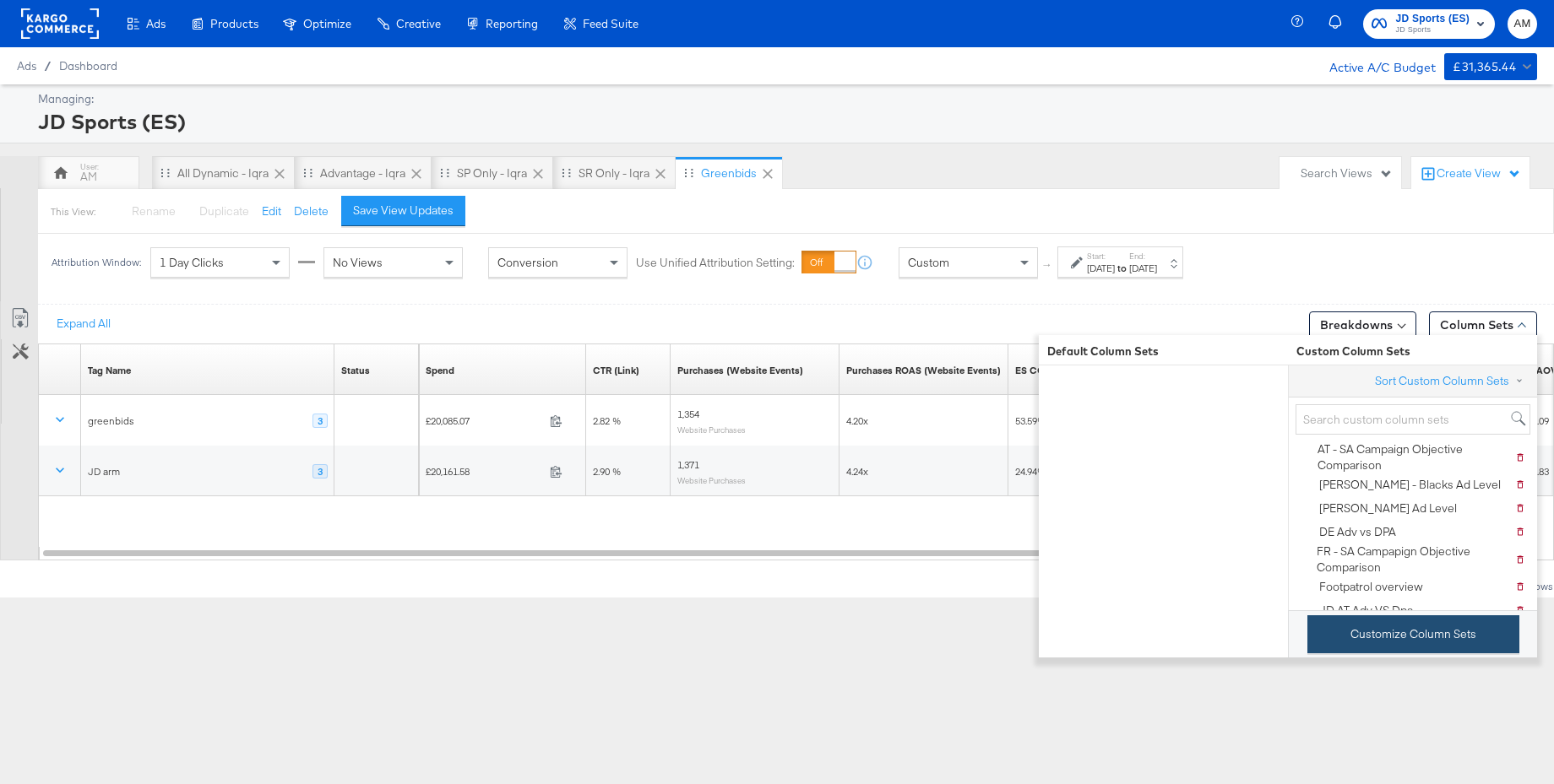
click at [1374, 639] on button "Customize Column Sets" at bounding box center [1413, 634] width 212 height 38
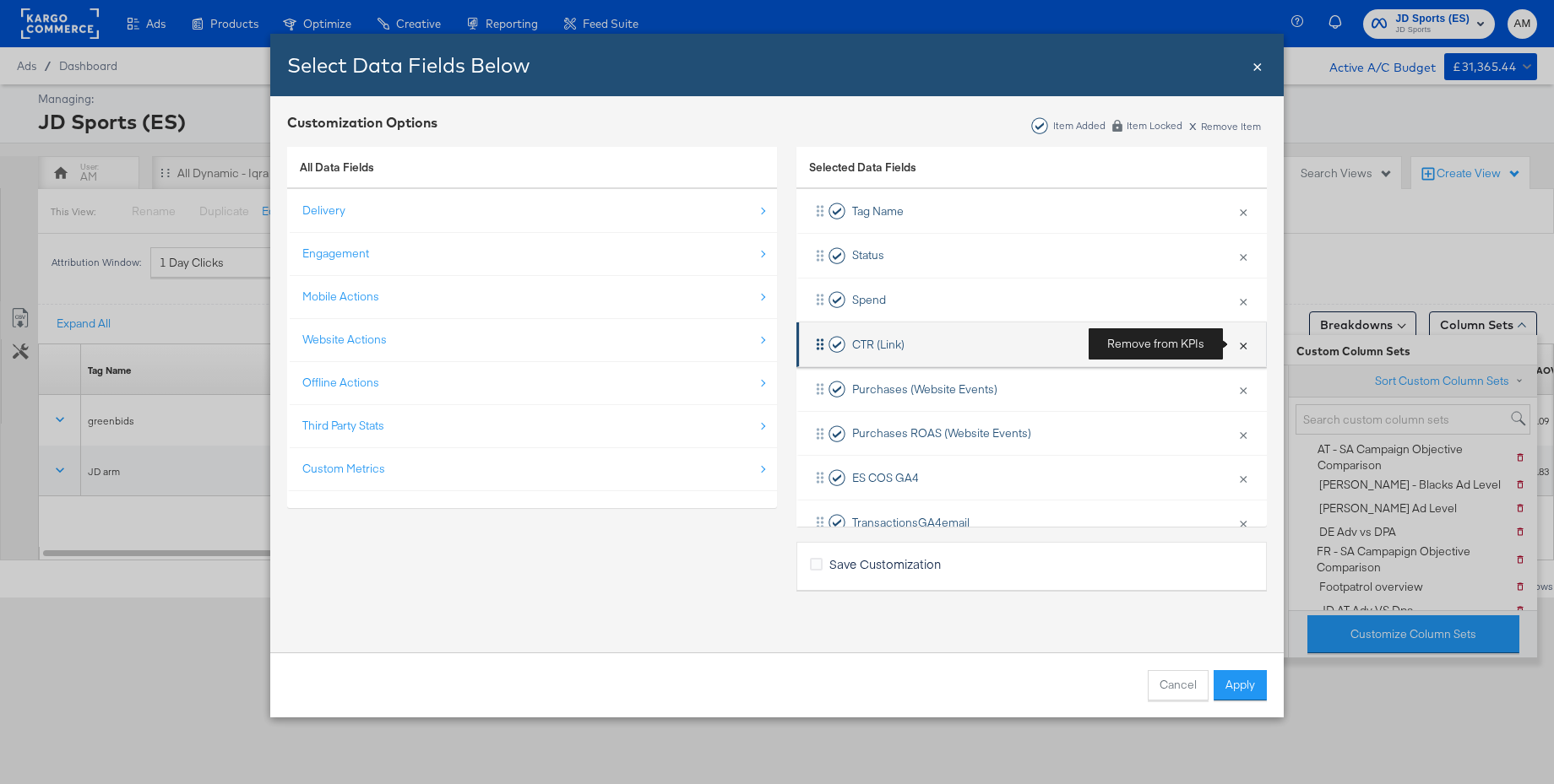
click at [1241, 345] on button "×" at bounding box center [1243, 344] width 22 height 36
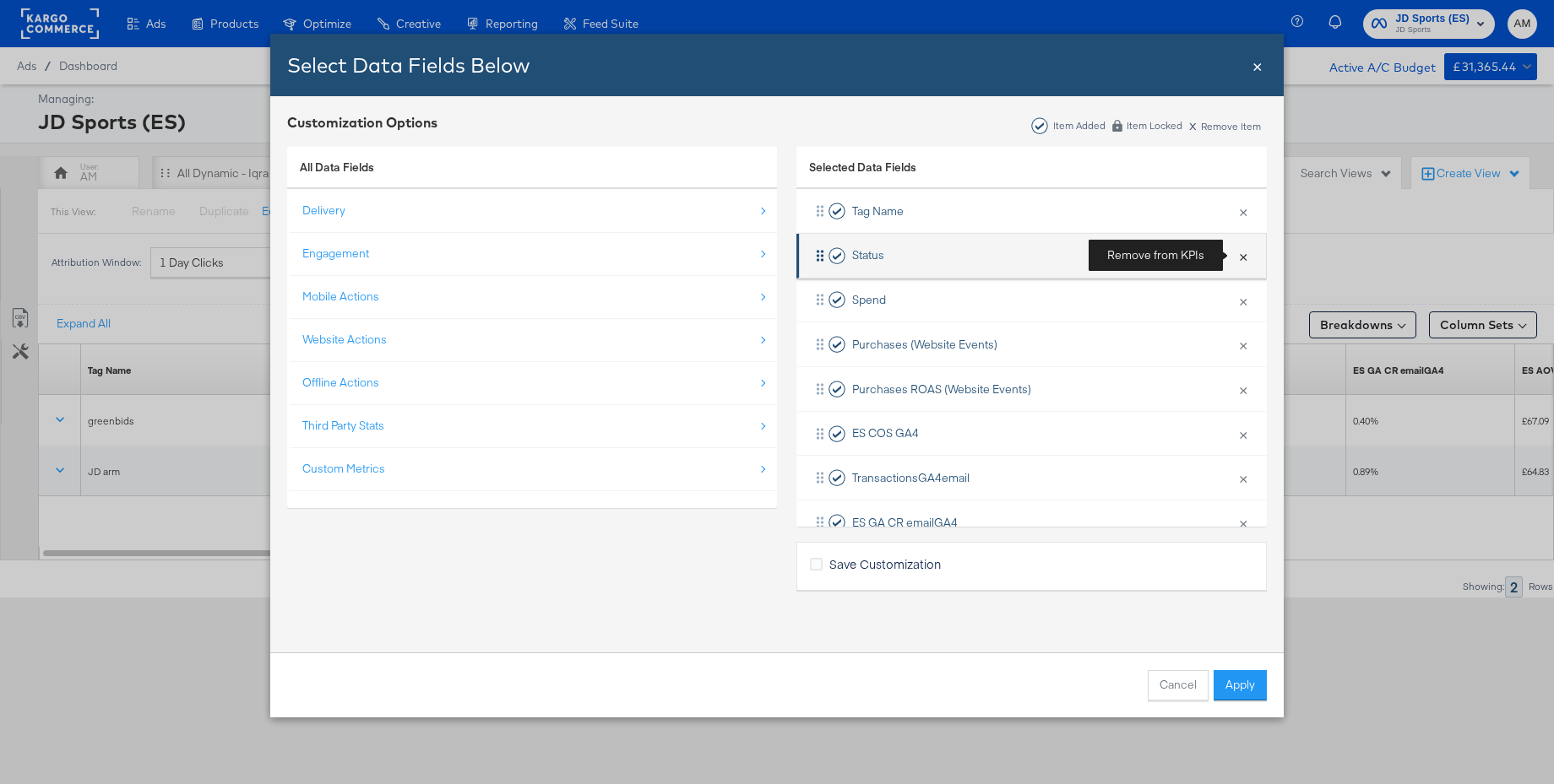
click at [1239, 259] on button "×" at bounding box center [1243, 256] width 22 height 36
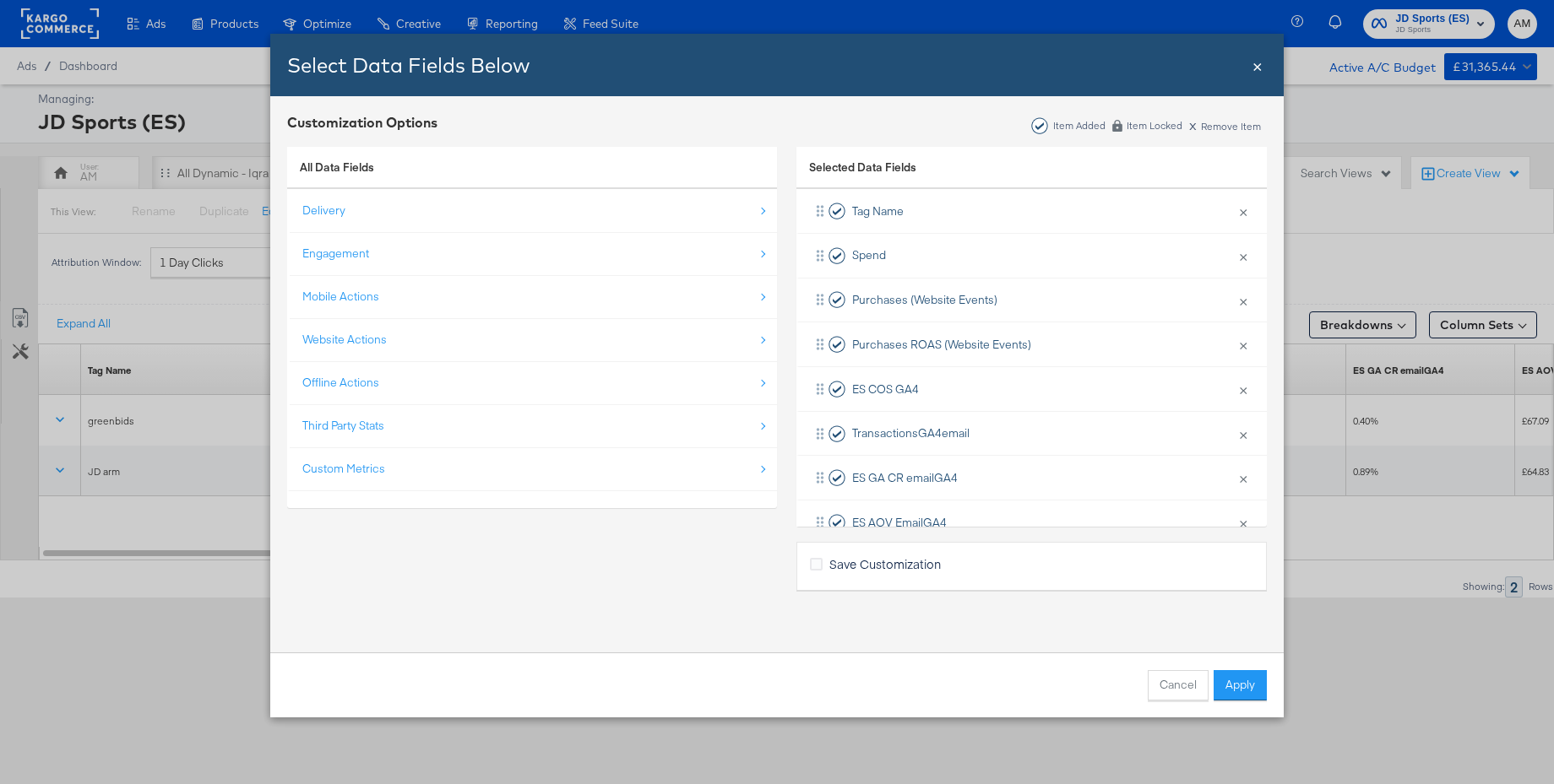
click at [1230, 677] on button "Apply" at bounding box center [1240, 686] width 53 height 31
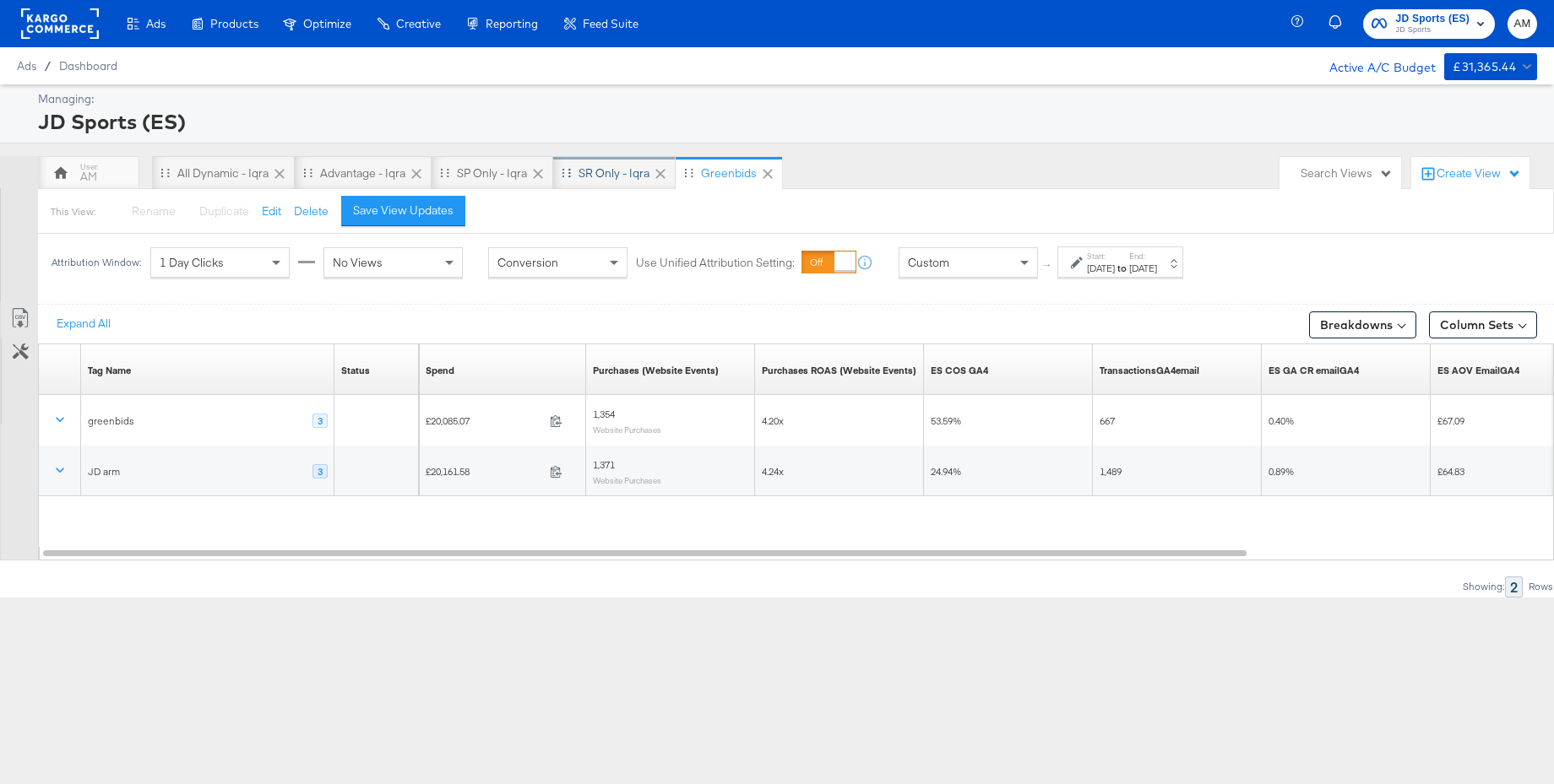
click at [616, 177] on div "SR only - Iqra" at bounding box center [614, 173] width 71 height 16
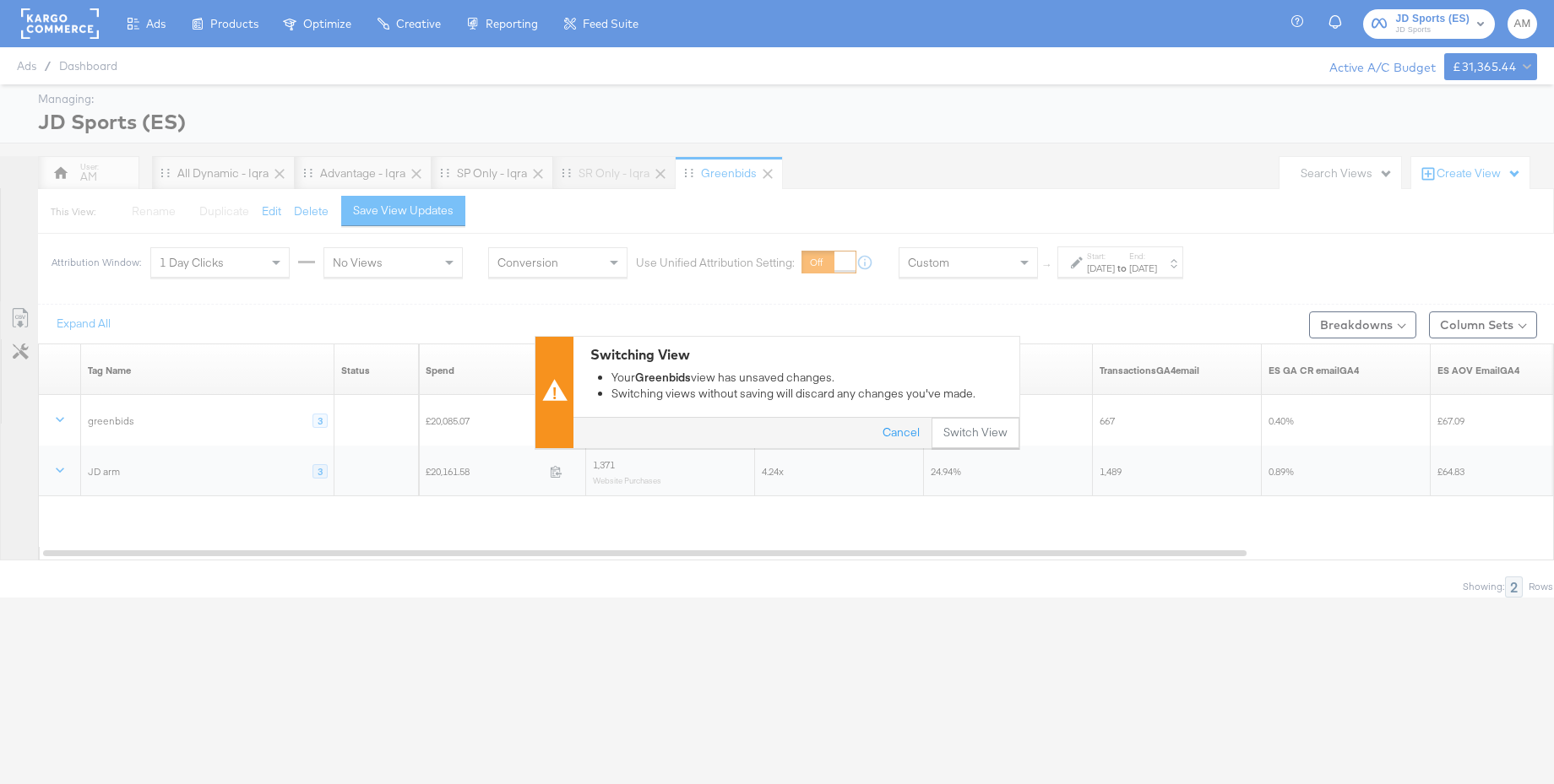
click at [604, 173] on div "Switching View Your Greenbids view has unsaved changes. Switching views without…" at bounding box center [777, 392] width 1554 height 784
click at [969, 430] on button "Switch View" at bounding box center [974, 433] width 87 height 31
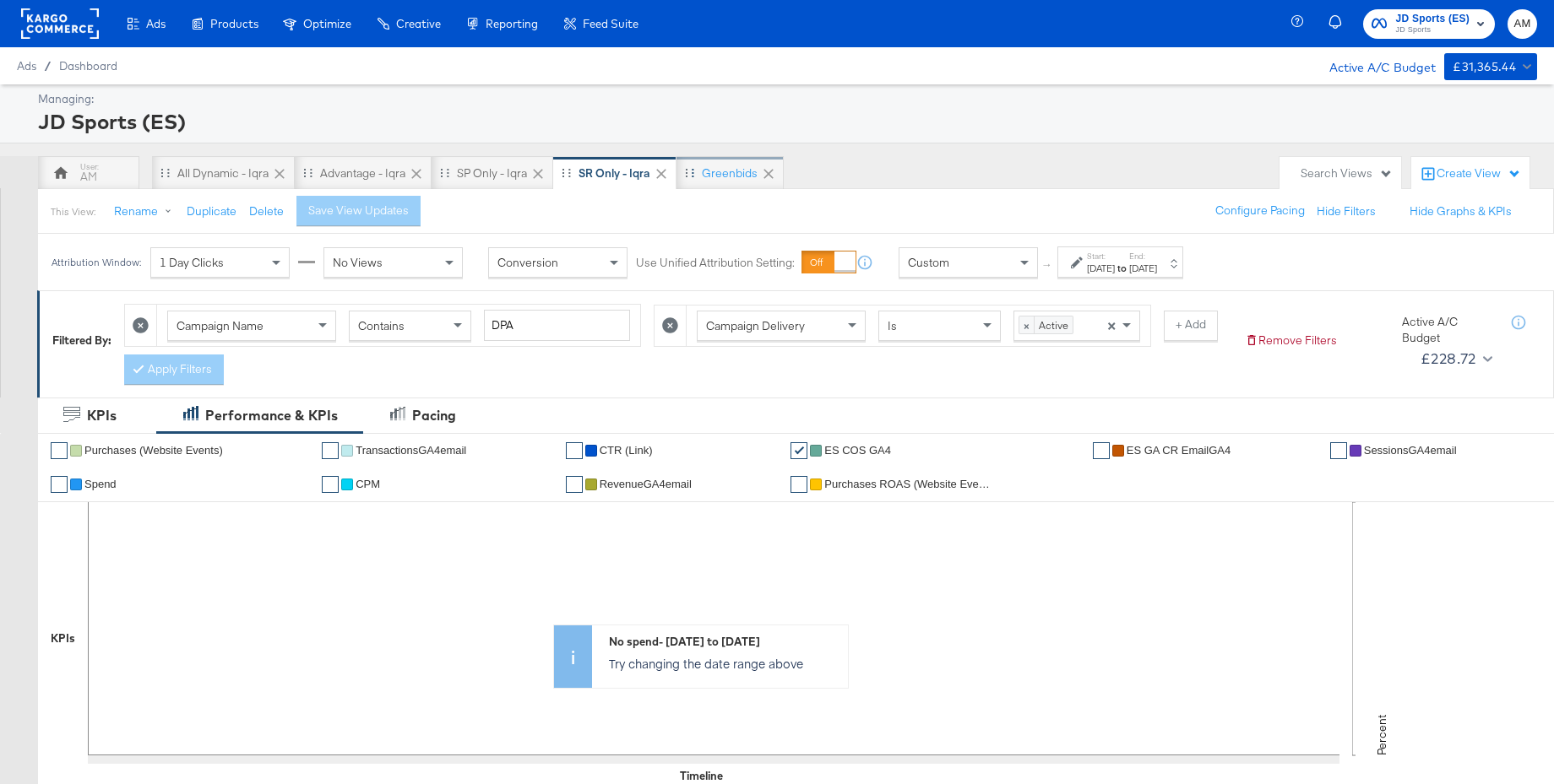
click at [728, 171] on div "Greenbids" at bounding box center [730, 173] width 56 height 16
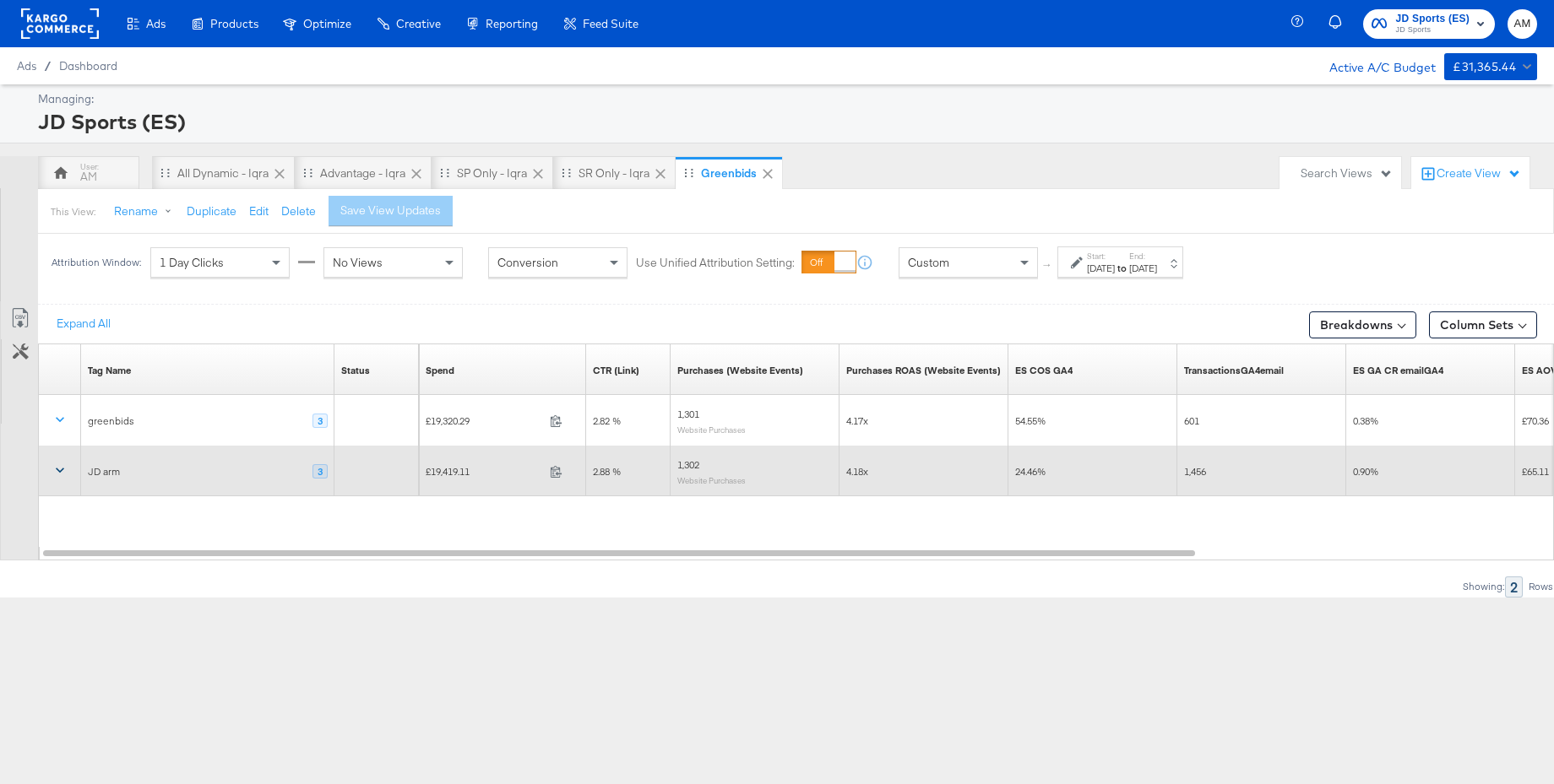
click at [59, 469] on icon at bounding box center [60, 470] width 17 height 17
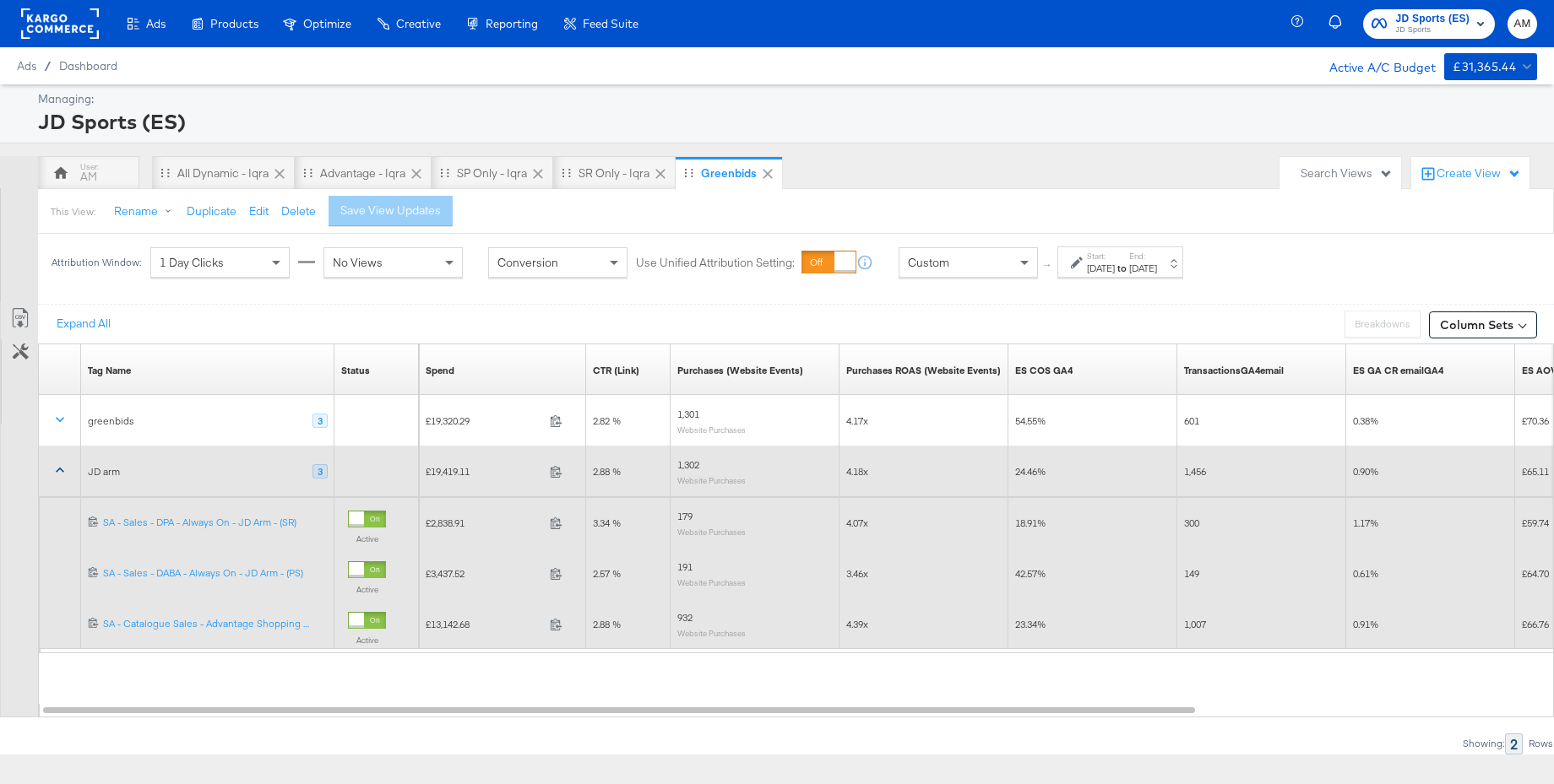
click at [63, 473] on icon at bounding box center [60, 470] width 17 height 17
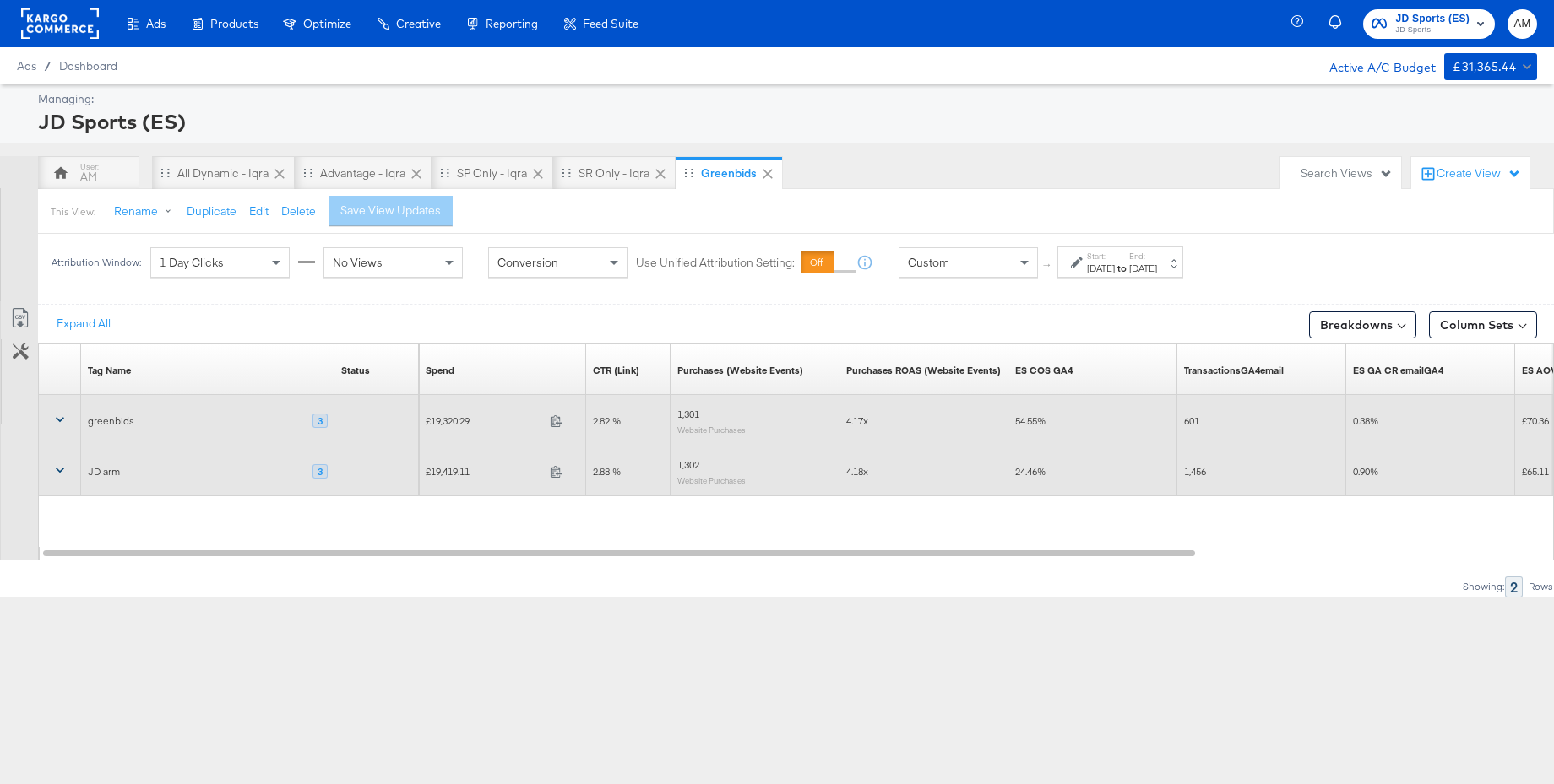
click at [59, 415] on icon at bounding box center [60, 420] width 17 height 17
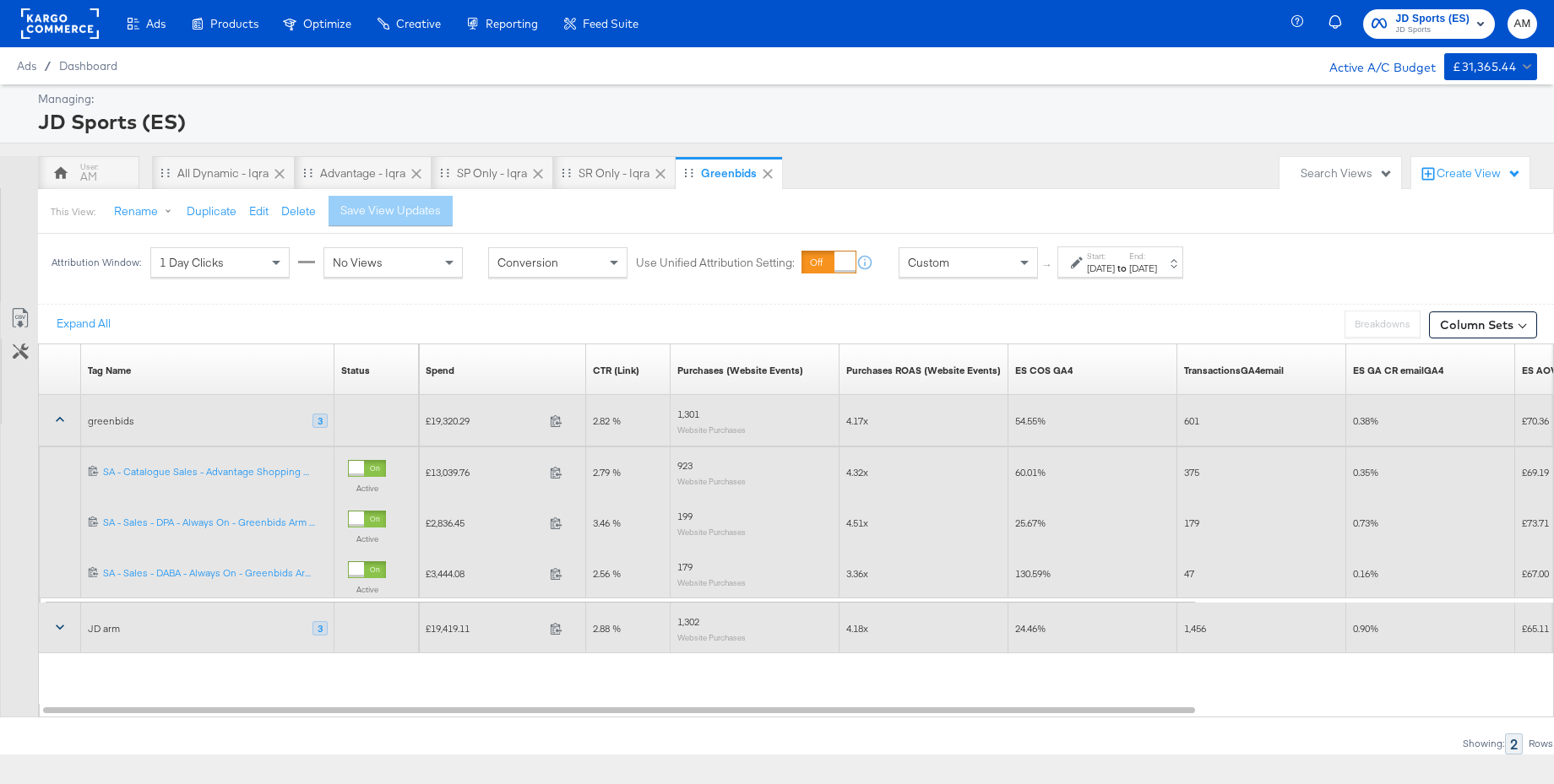
click at [59, 415] on icon at bounding box center [60, 420] width 17 height 17
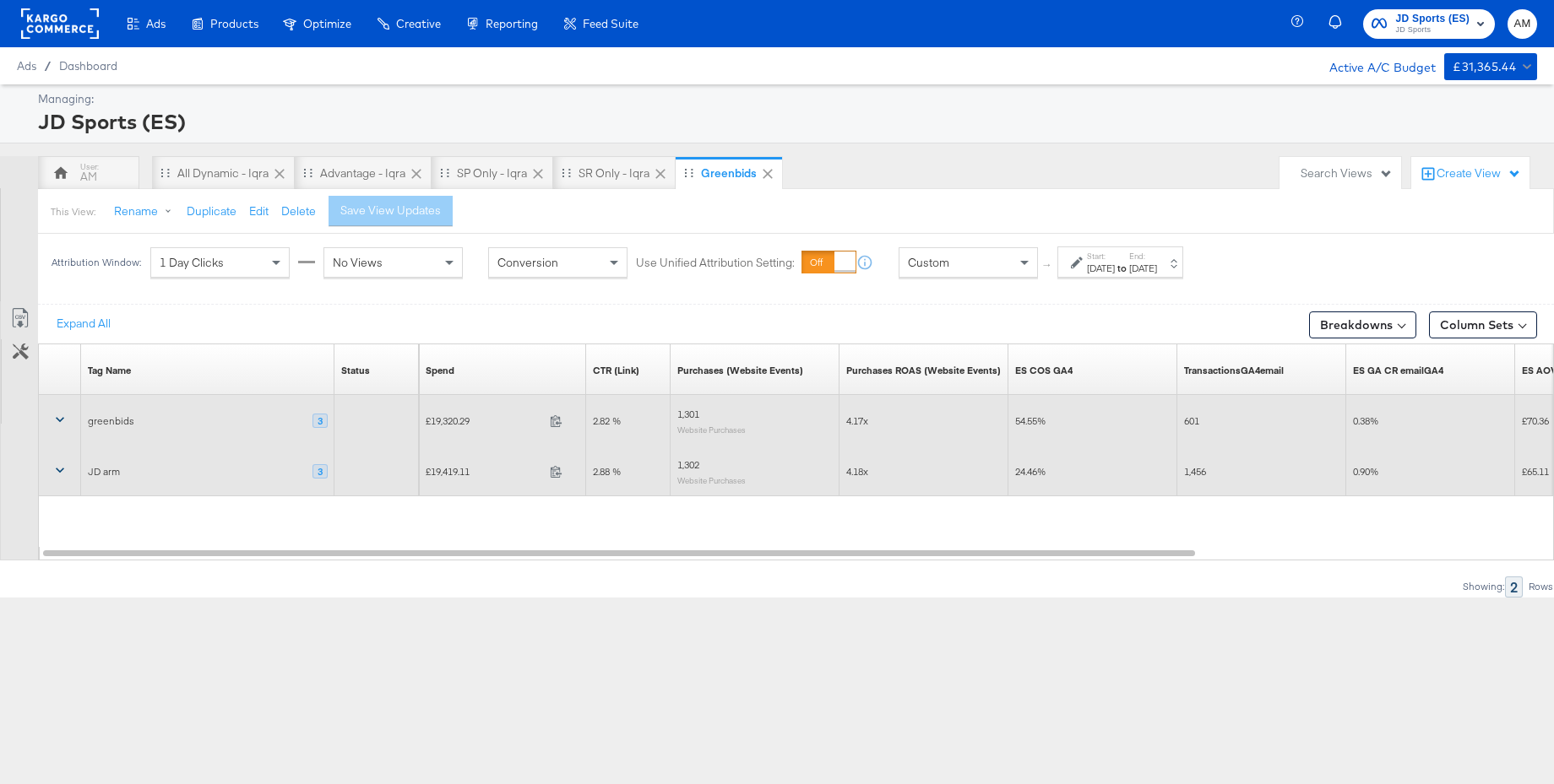
click at [933, 269] on span "Custom" at bounding box center [928, 262] width 42 height 15
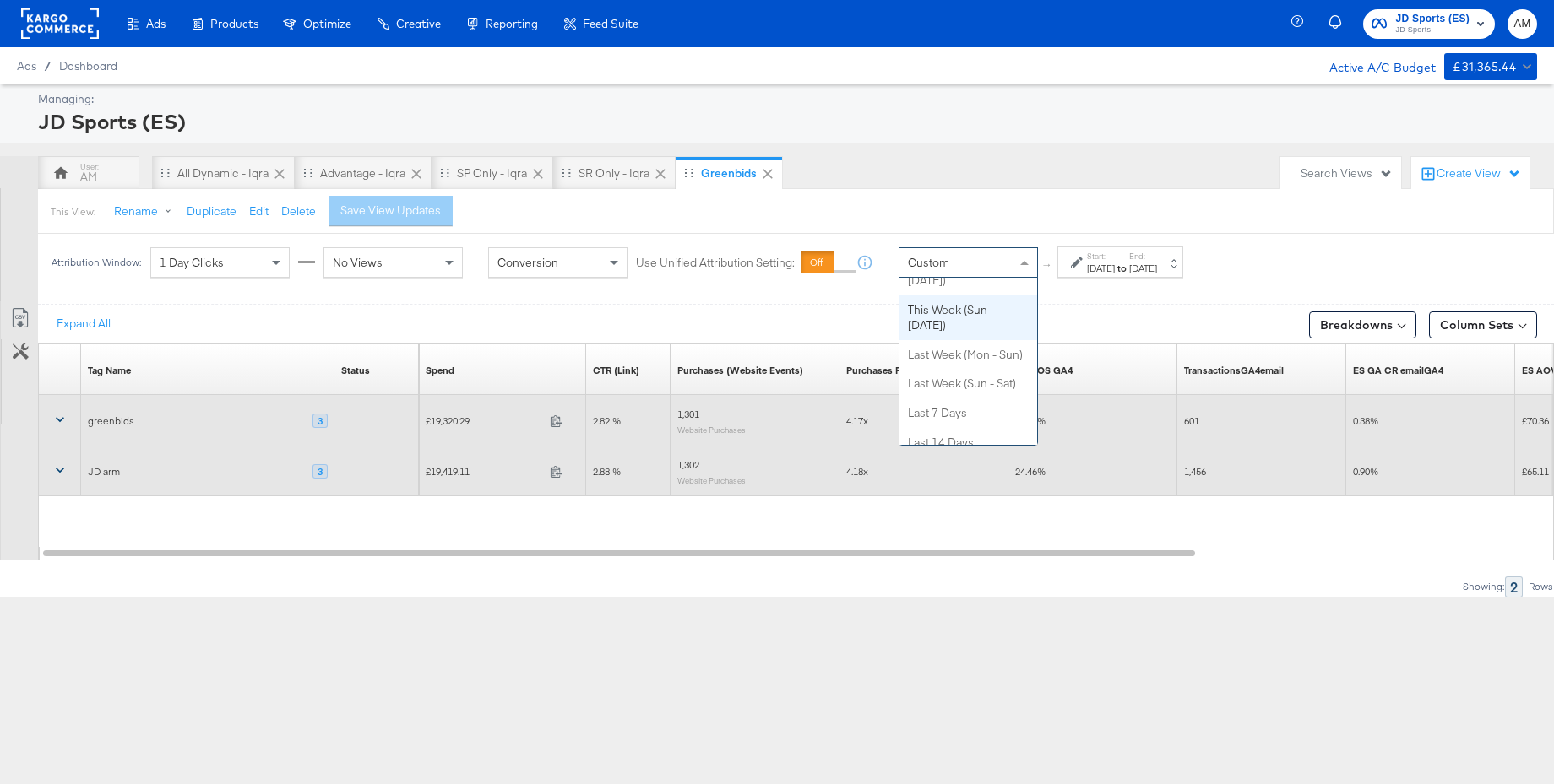
scroll to position [159, 0]
